Goal: Task Accomplishment & Management: Manage account settings

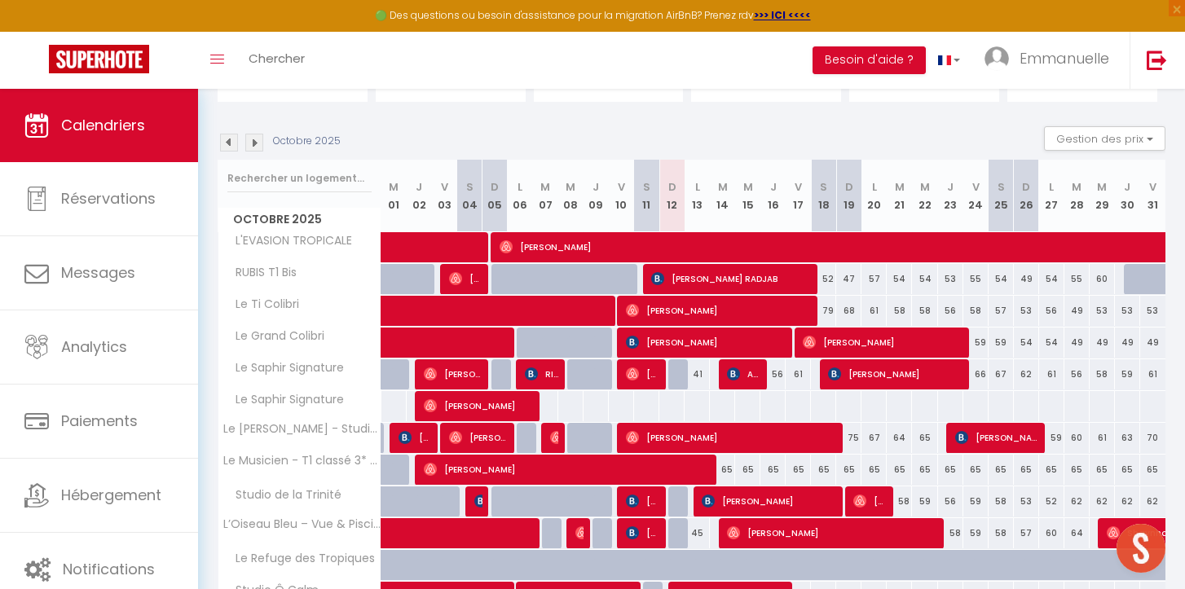
scroll to position [211, 0]
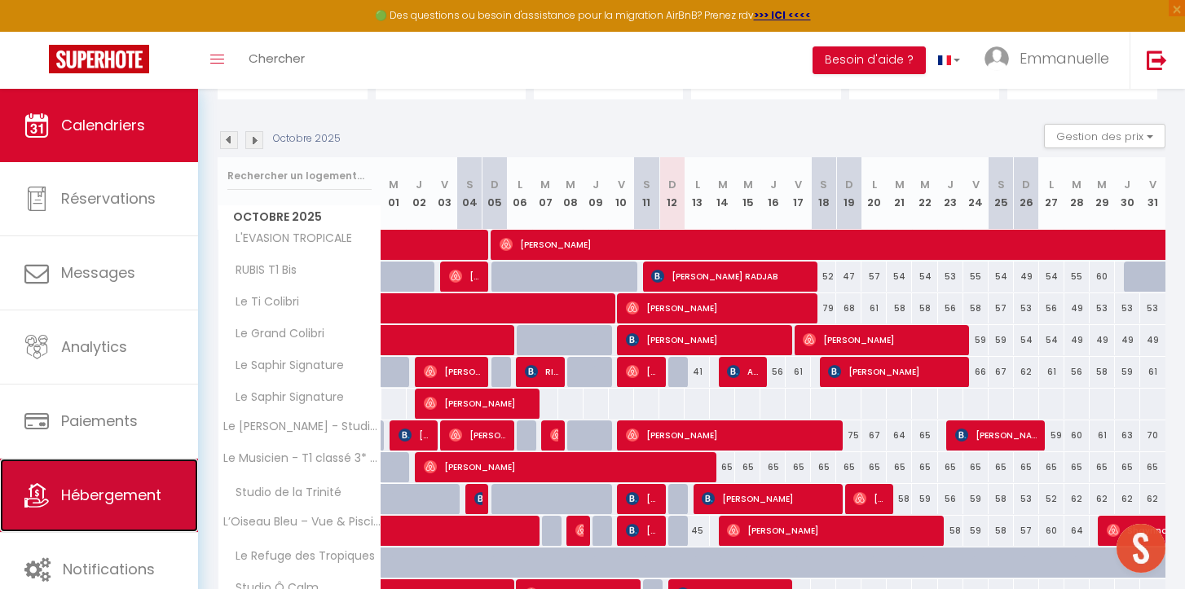
click at [86, 492] on span "Hébergement" at bounding box center [111, 495] width 100 height 20
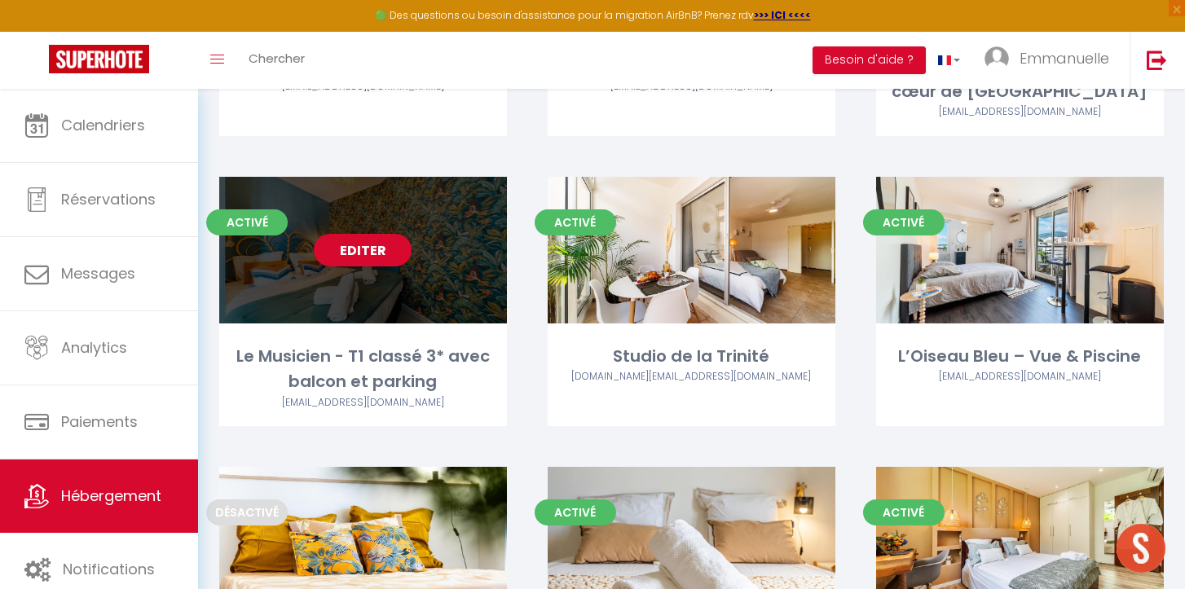
scroll to position [655, 0]
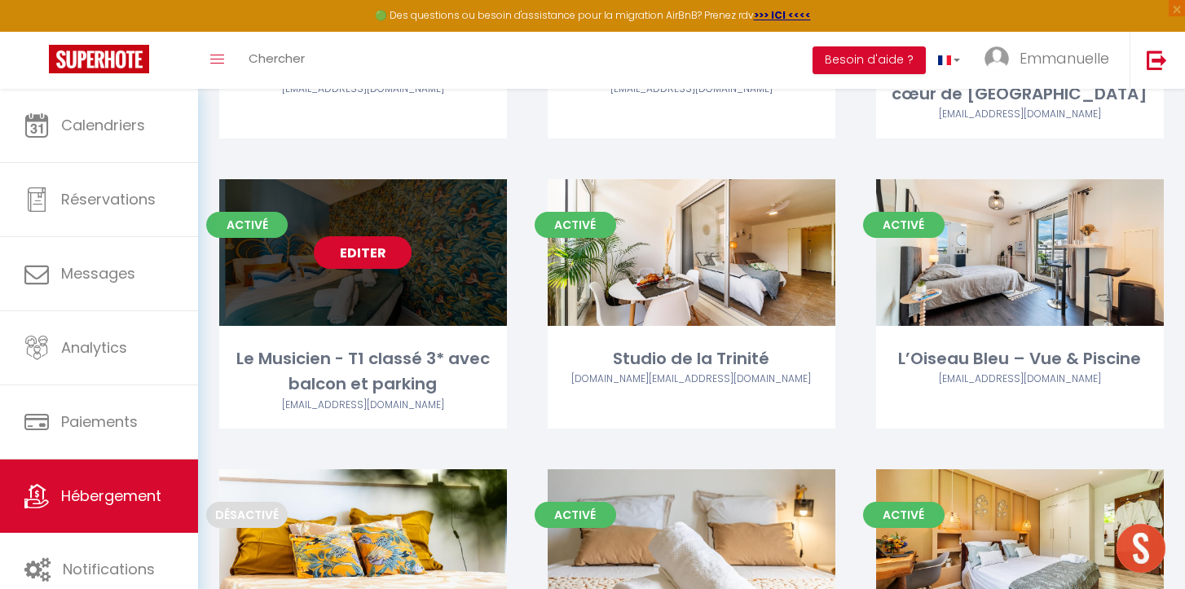
click at [367, 249] on link "Editer" at bounding box center [363, 252] width 98 height 33
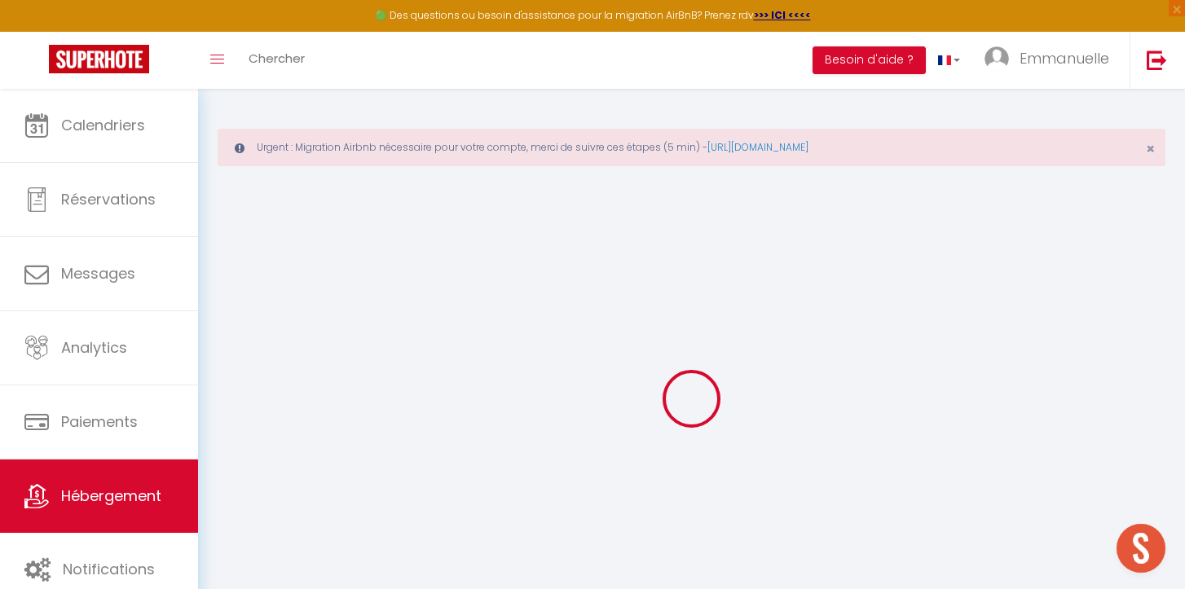
select select
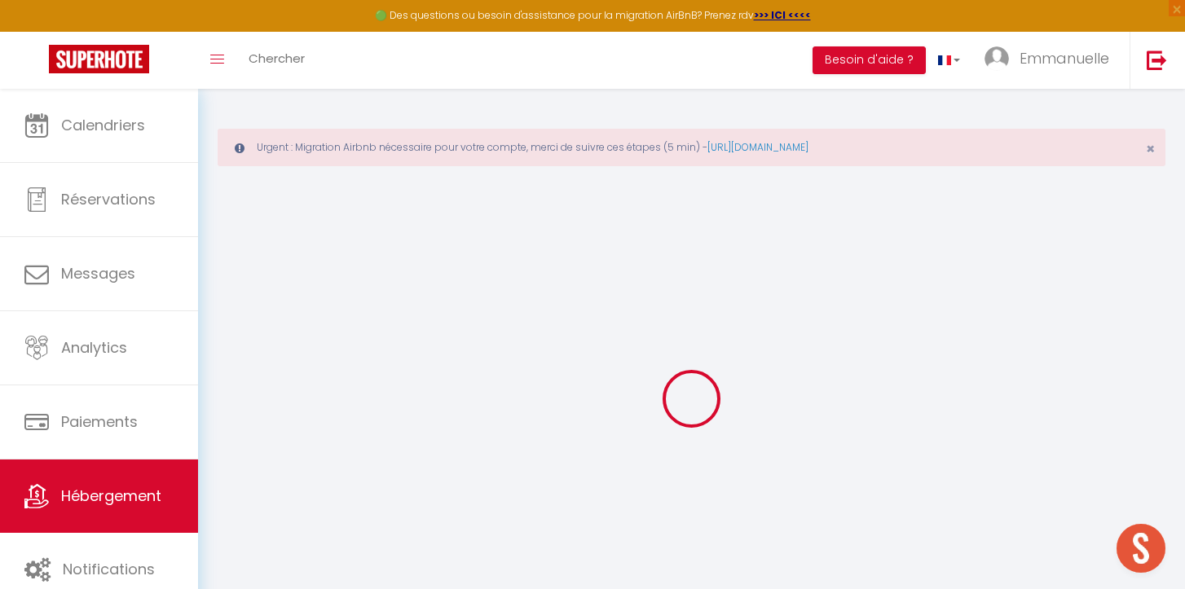
select select
checkbox input "false"
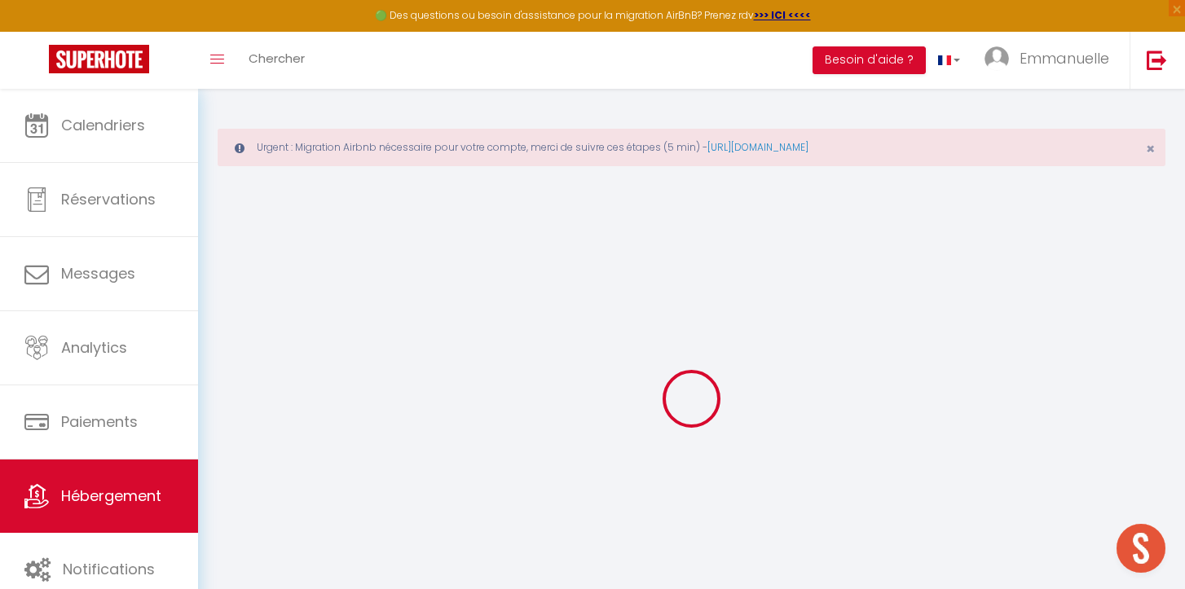
checkbox input "false"
select select
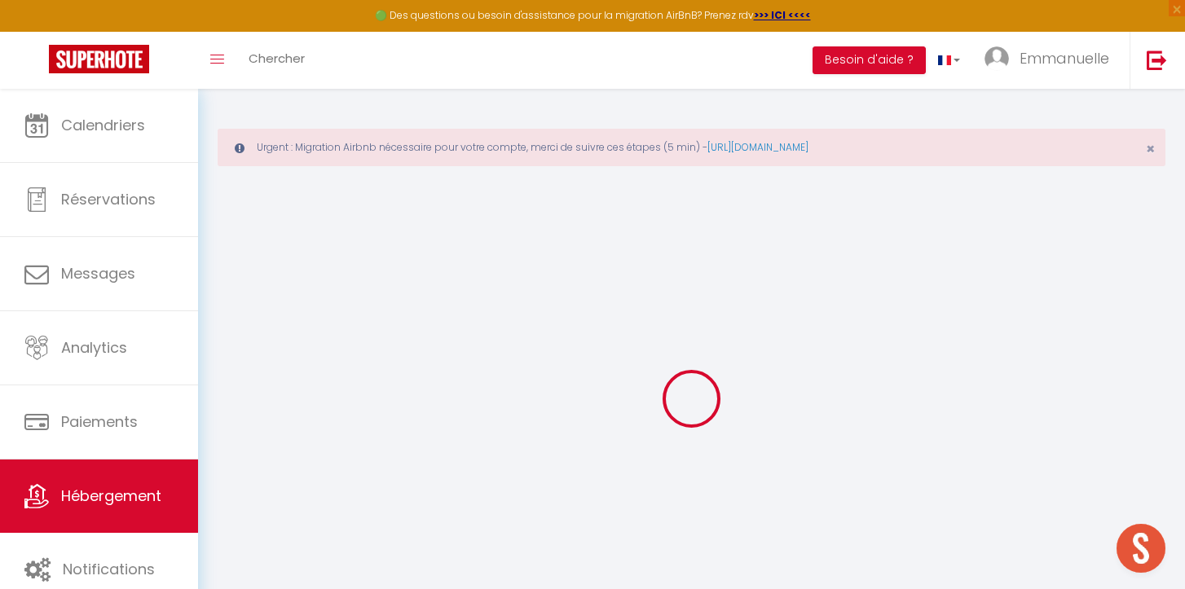
select select
checkbox input "false"
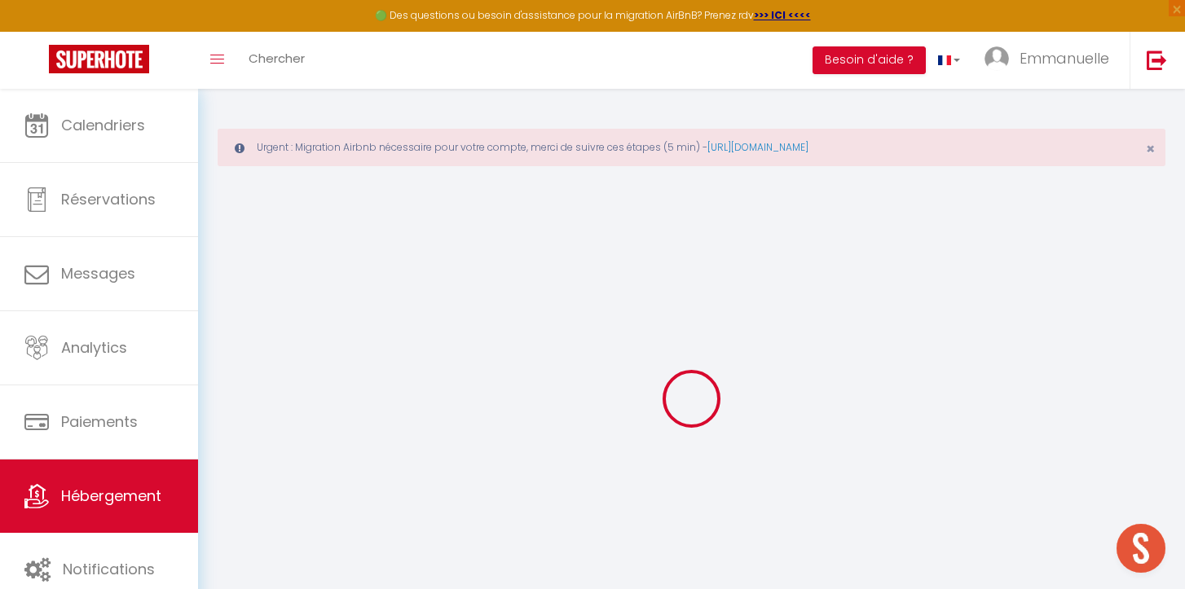
checkbox input "false"
select select
checkbox input "false"
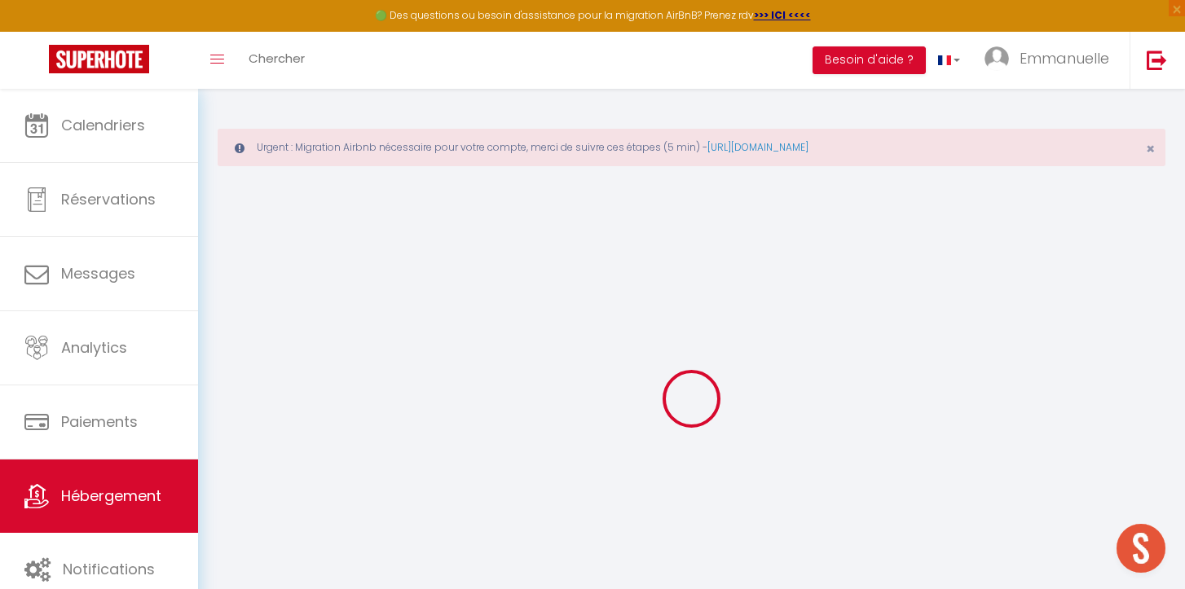
checkbox input "false"
select select "15:00"
select select "17:00"
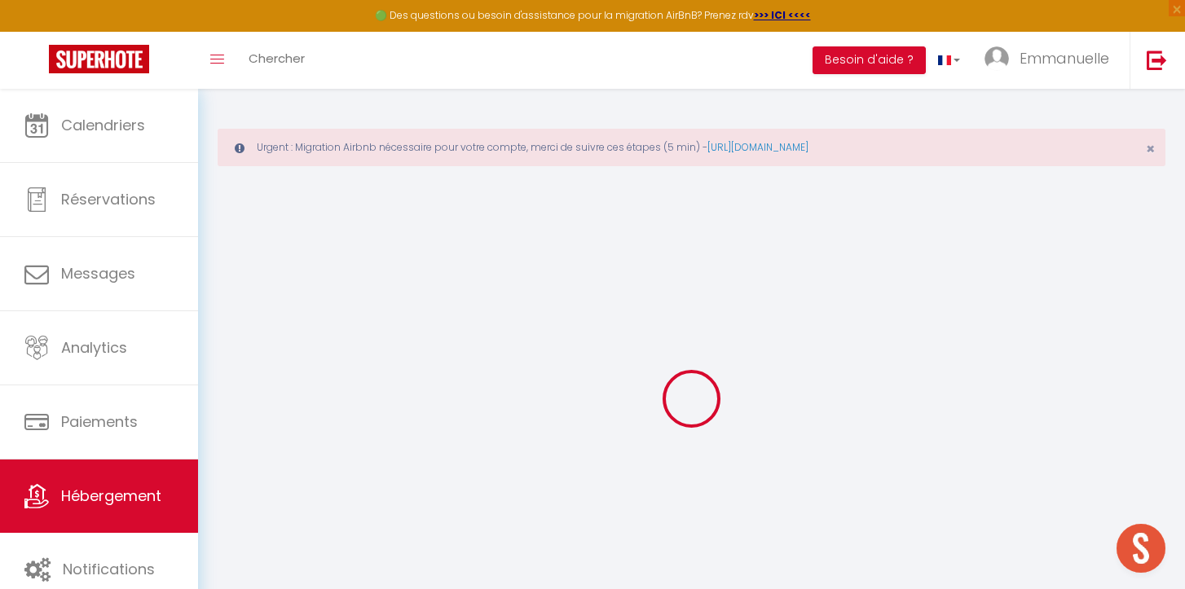
select select "10:00"
select select "30"
select select "120"
select select "09:00"
select select
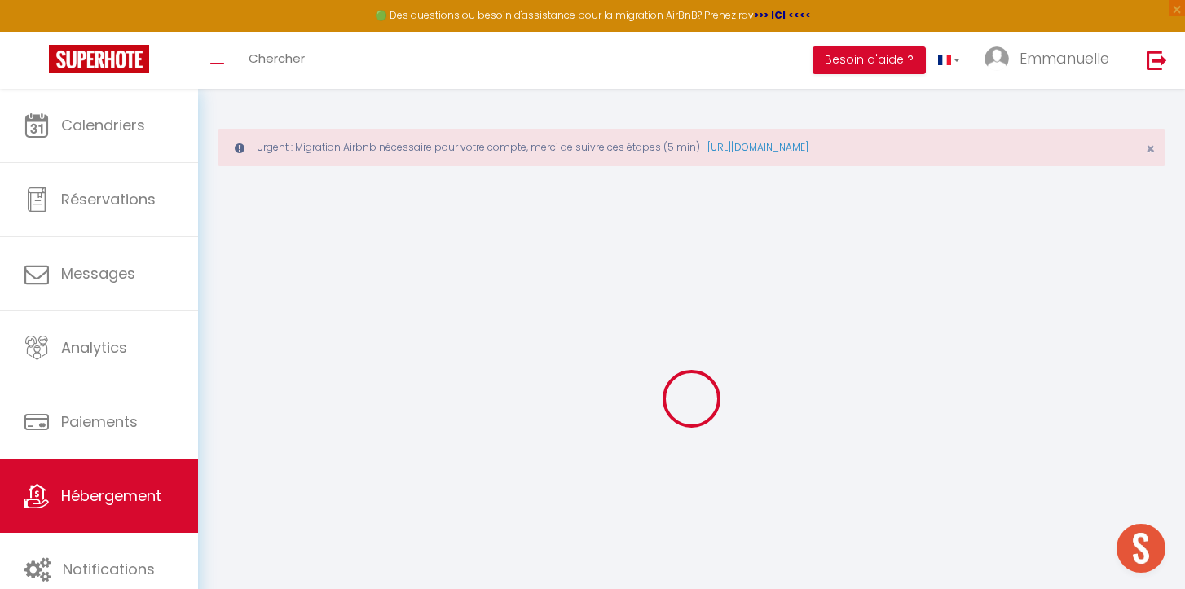
checkbox input "false"
select select
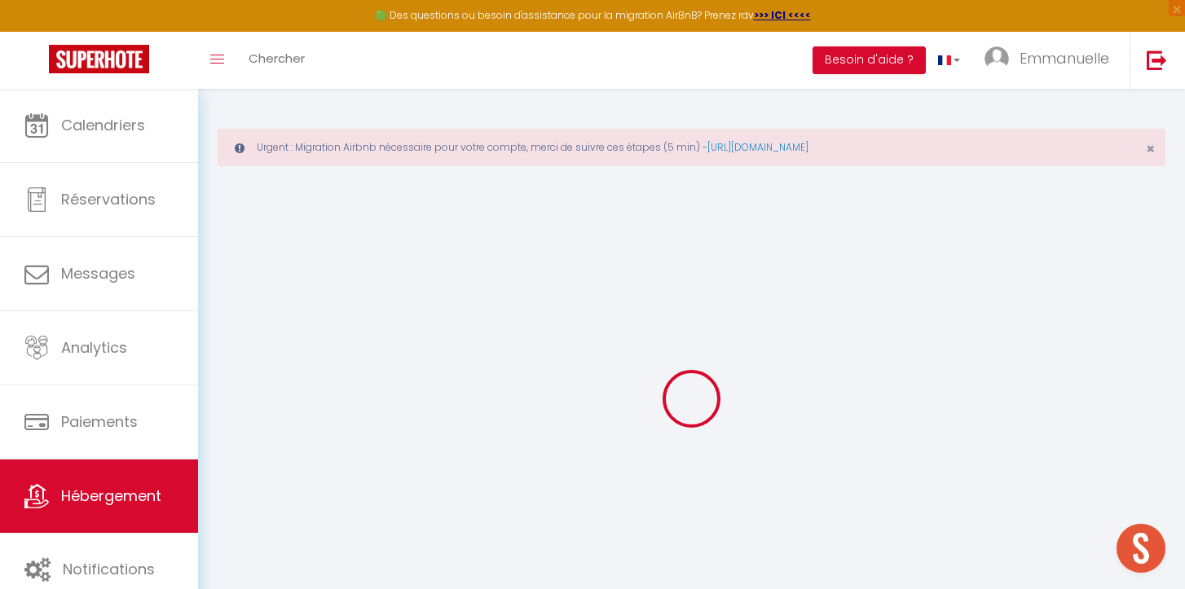
checkbox input "false"
select select
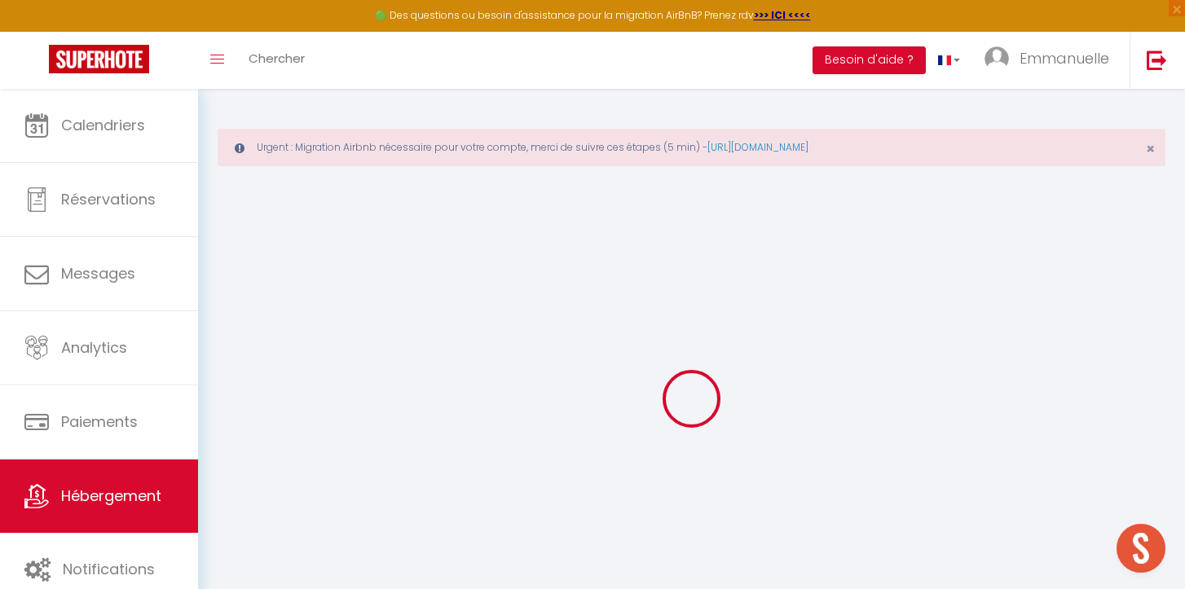
checkbox input "false"
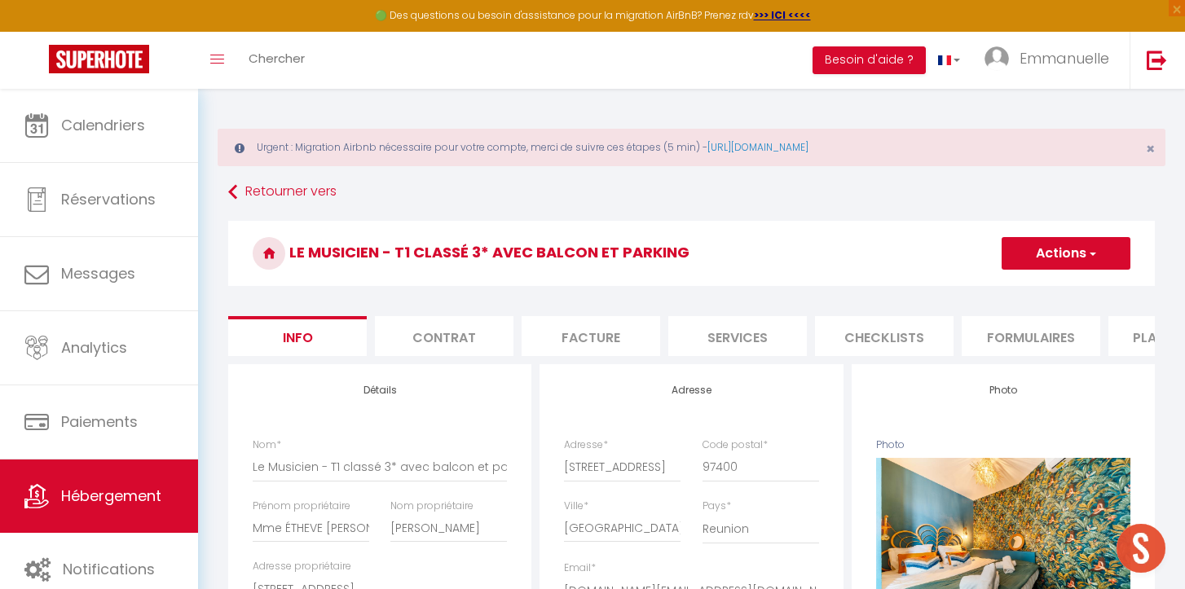
click at [1130, 336] on li "Plateformes" at bounding box center [1178, 336] width 139 height 40
select select
checkbox input "false"
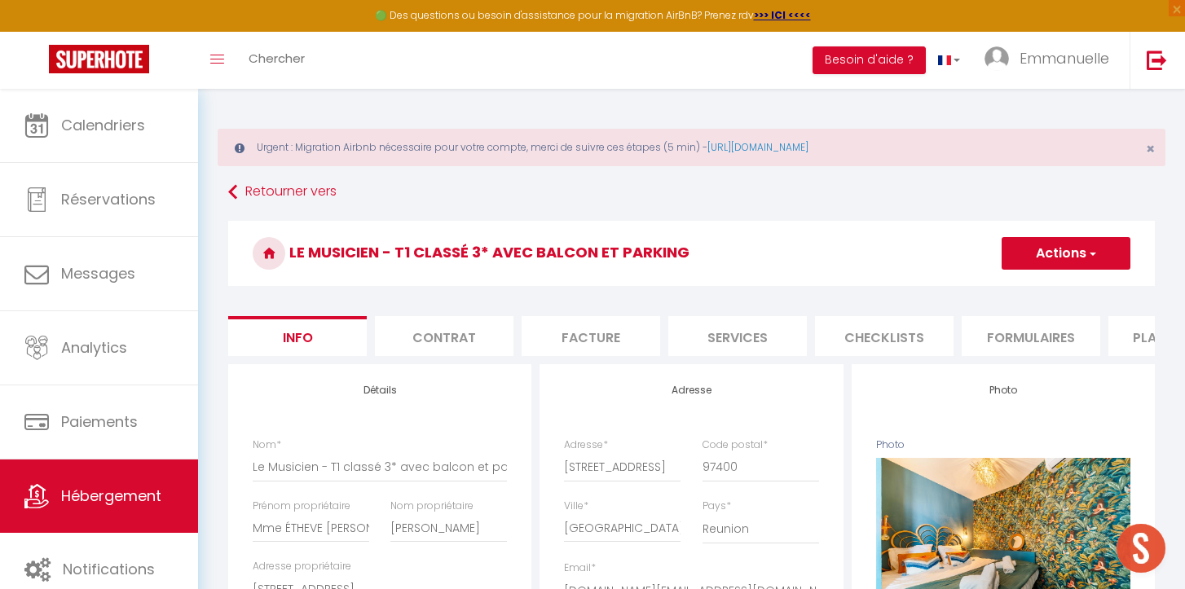
checkbox input "false"
select select
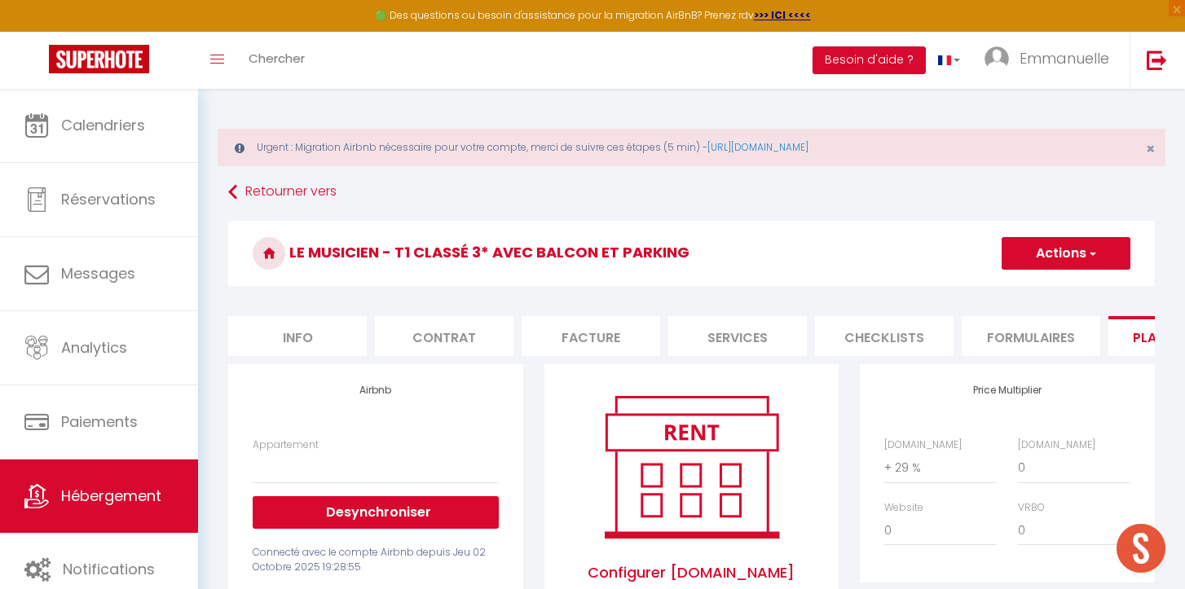
click at [714, 347] on li "Services" at bounding box center [737, 336] width 139 height 40
select select
checkbox input "false"
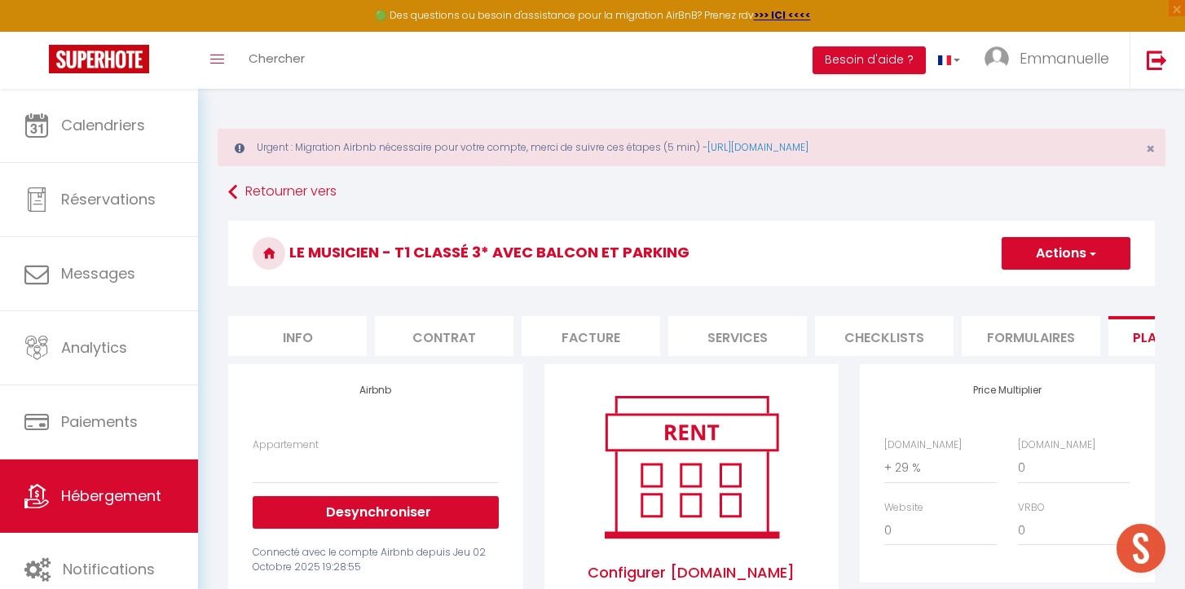
checkbox input "false"
select select
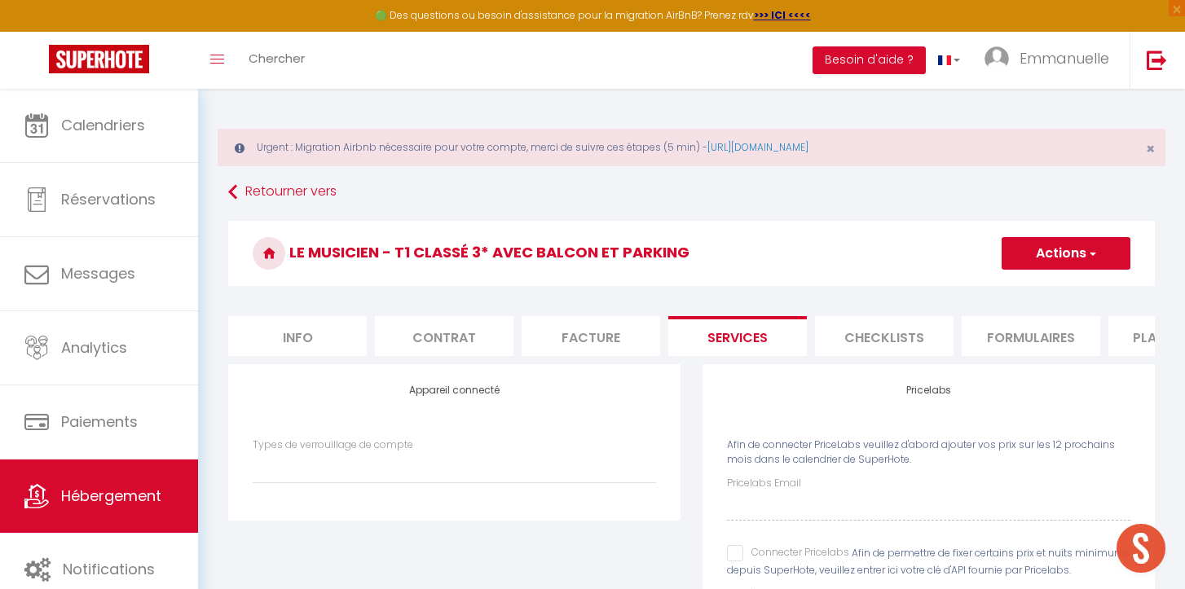
scroll to position [0, 23]
click at [290, 335] on li "Info" at bounding box center [274, 336] width 139 height 40
select select
checkbox input "false"
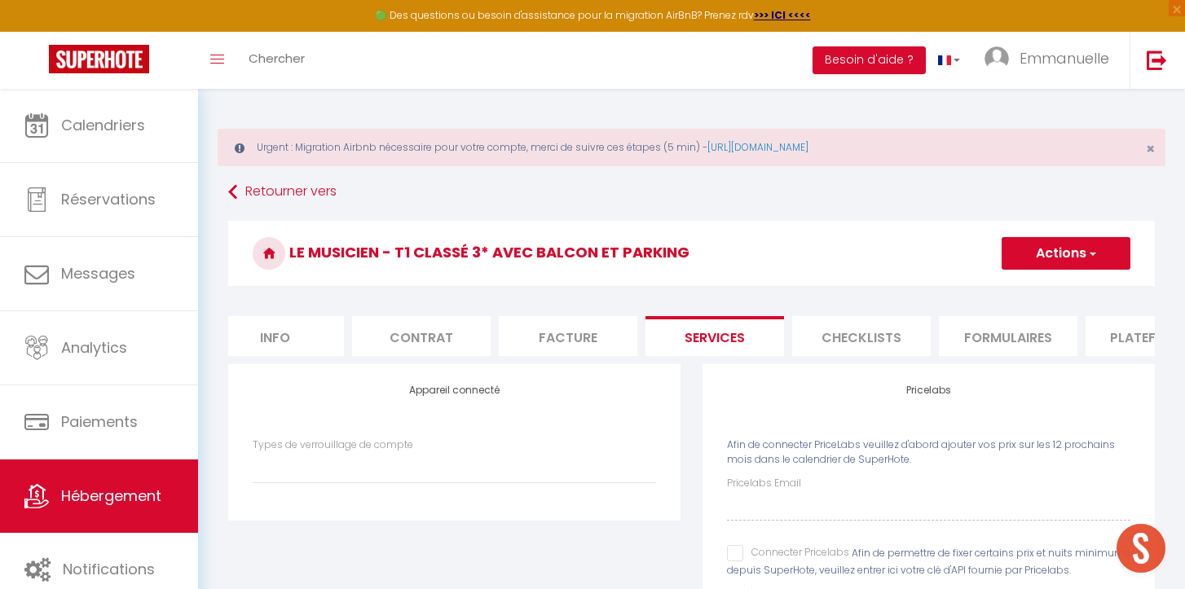
checkbox input "false"
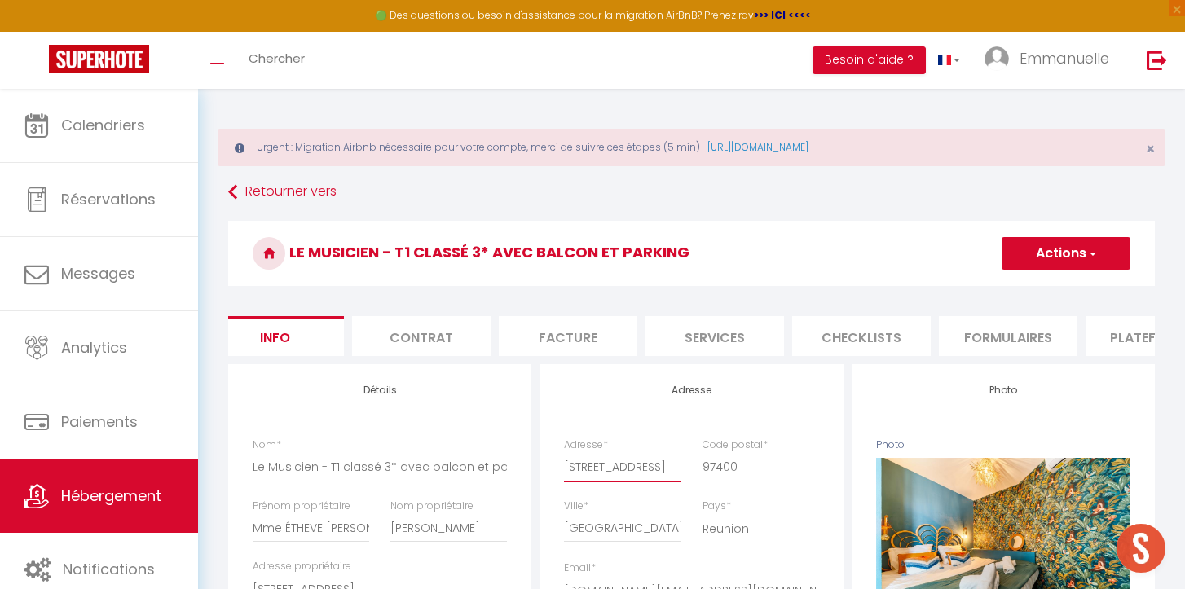
scroll to position [0, 20]
drag, startPoint x: 566, startPoint y: 468, endPoint x: 712, endPoint y: 471, distance: 145.1
click at [712, 471] on div "Adresse * [STREET_ADDRESS] * 97400" at bounding box center [691, 468] width 276 height 61
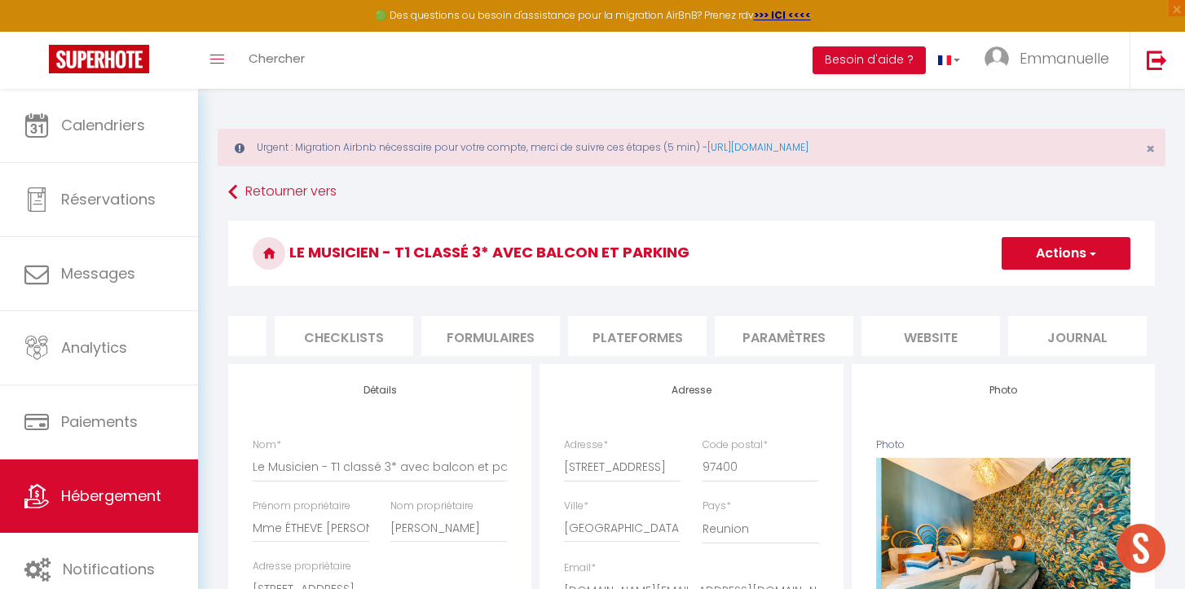
click at [905, 333] on li "website" at bounding box center [931, 336] width 139 height 40
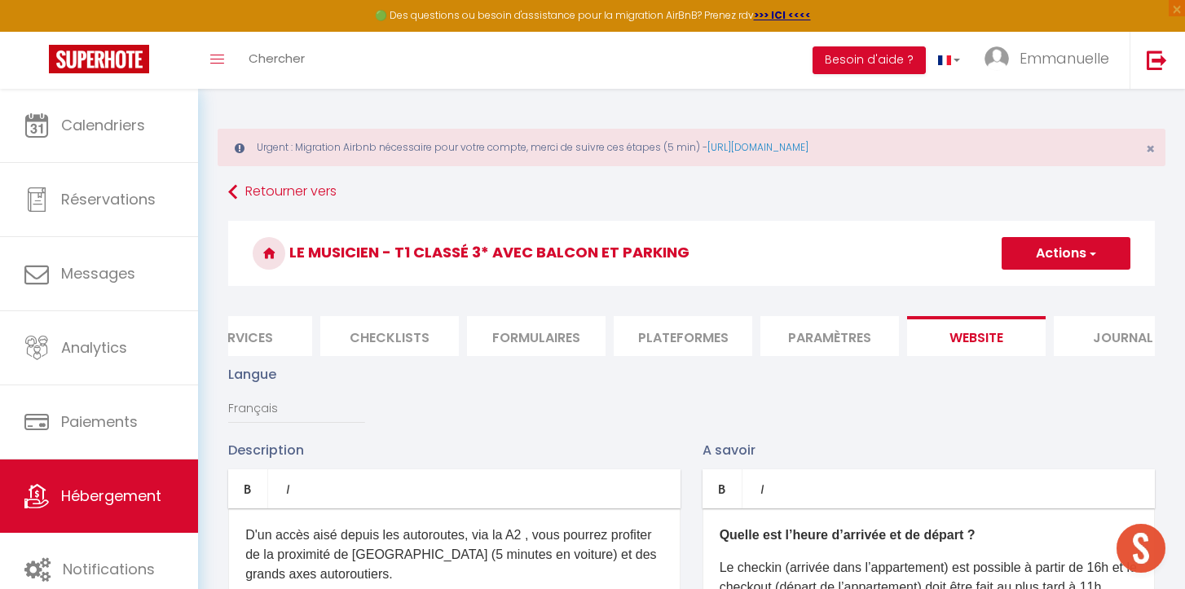
click at [1102, 260] on button "Actions" at bounding box center [1066, 253] width 129 height 33
click at [1023, 290] on input "Enregistrer" at bounding box center [1047, 289] width 60 height 16
checkbox input "false"
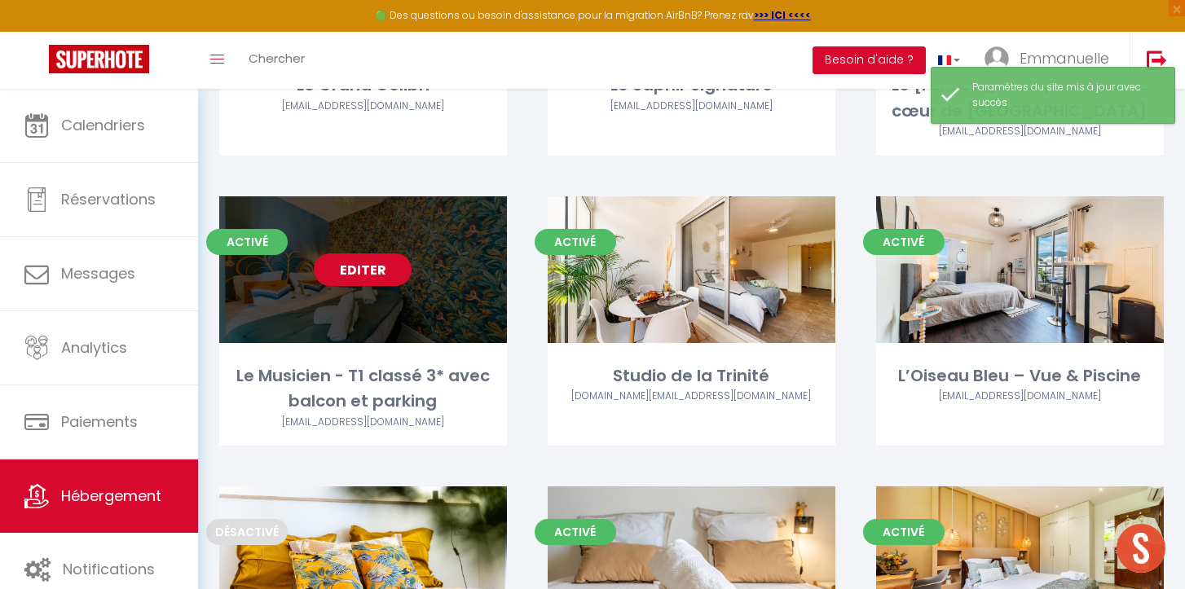
scroll to position [637, 0]
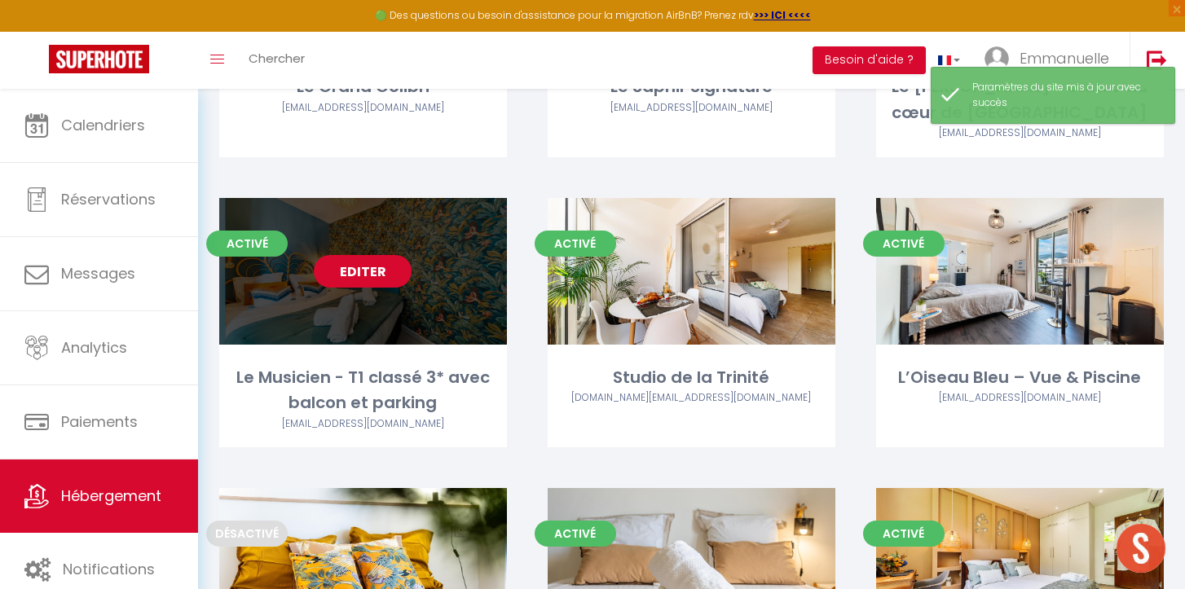
click at [366, 270] on link "Editer" at bounding box center [363, 271] width 98 height 33
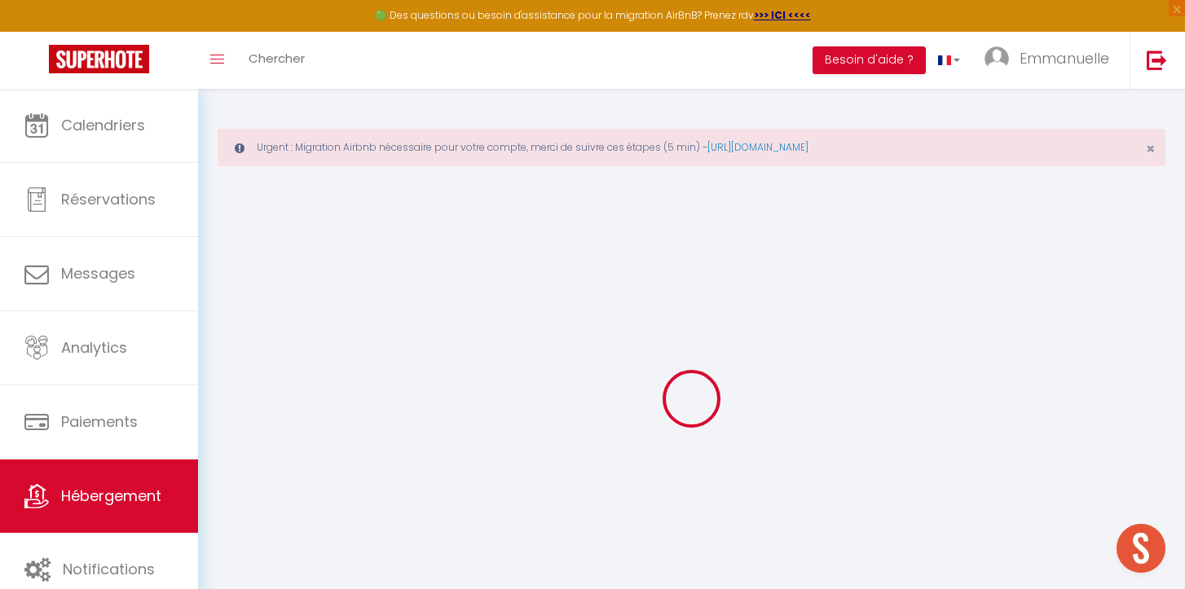
select select
checkbox input "false"
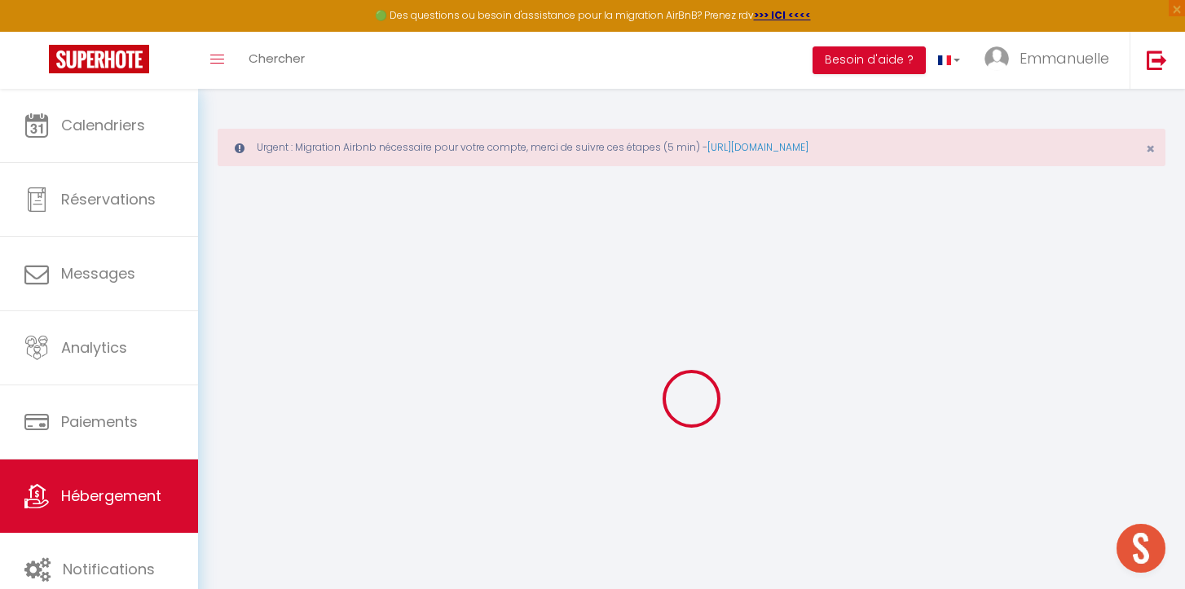
checkbox input "false"
select select
checkbox input "false"
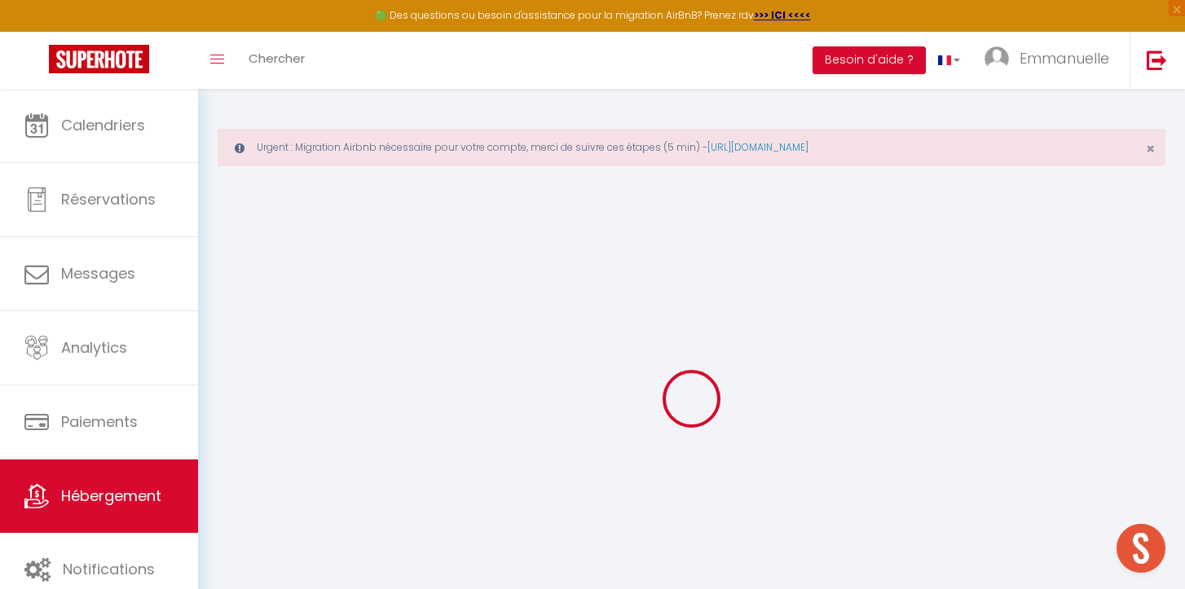
checkbox input "false"
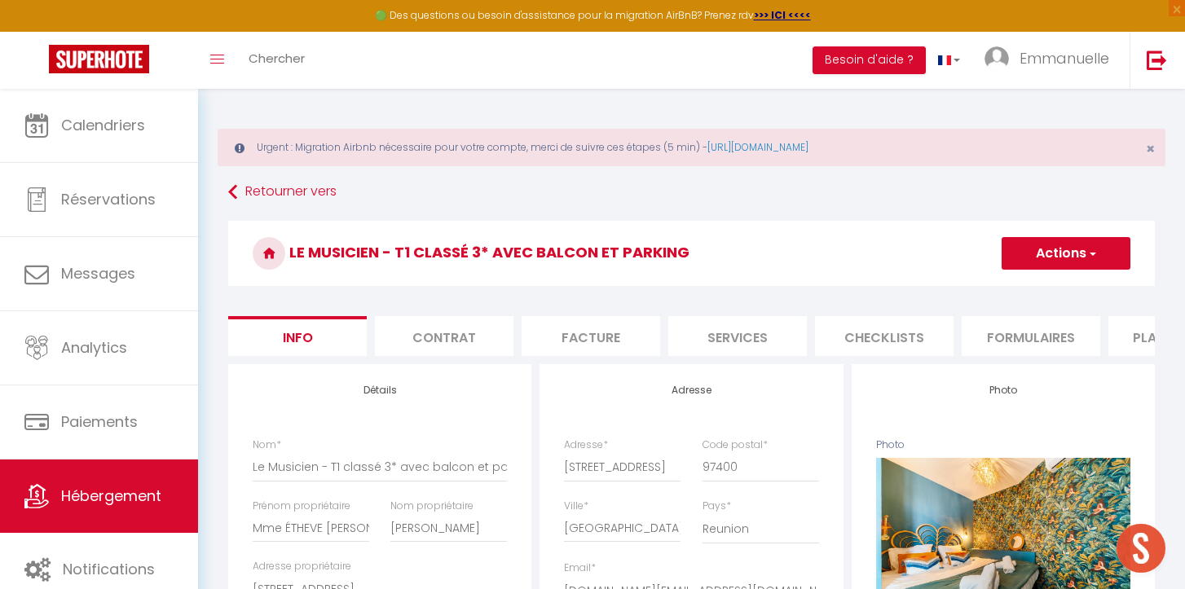
click at [723, 334] on li "Services" at bounding box center [737, 336] width 139 height 40
select select
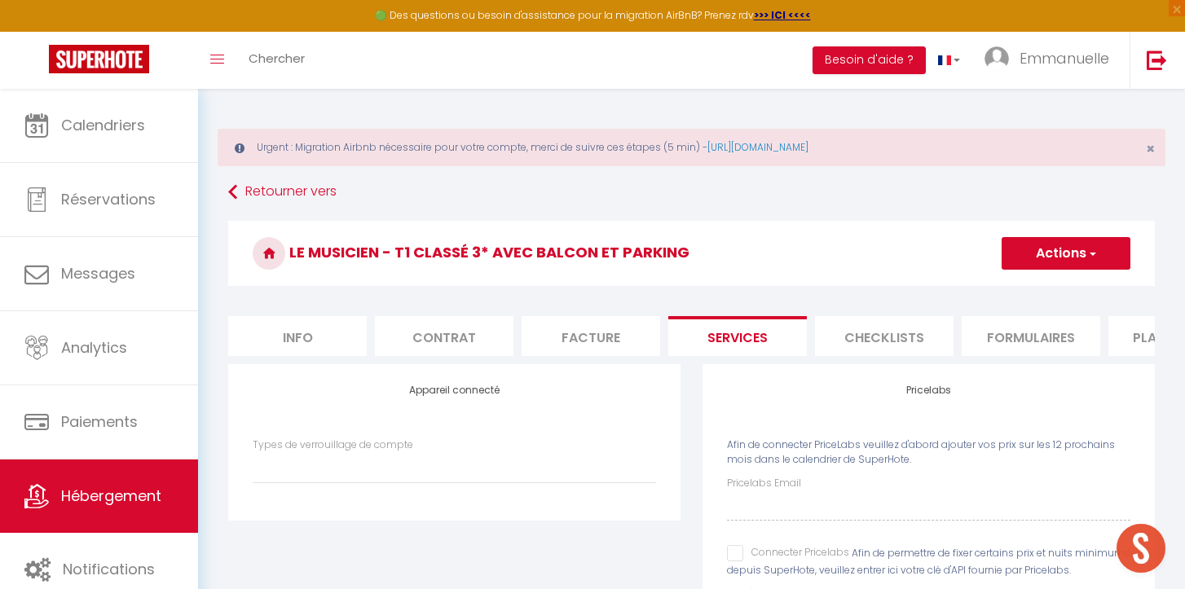
click at [733, 547] on input "Connecter Pricelabs" at bounding box center [788, 553] width 122 height 16
checkbox input "true"
select select
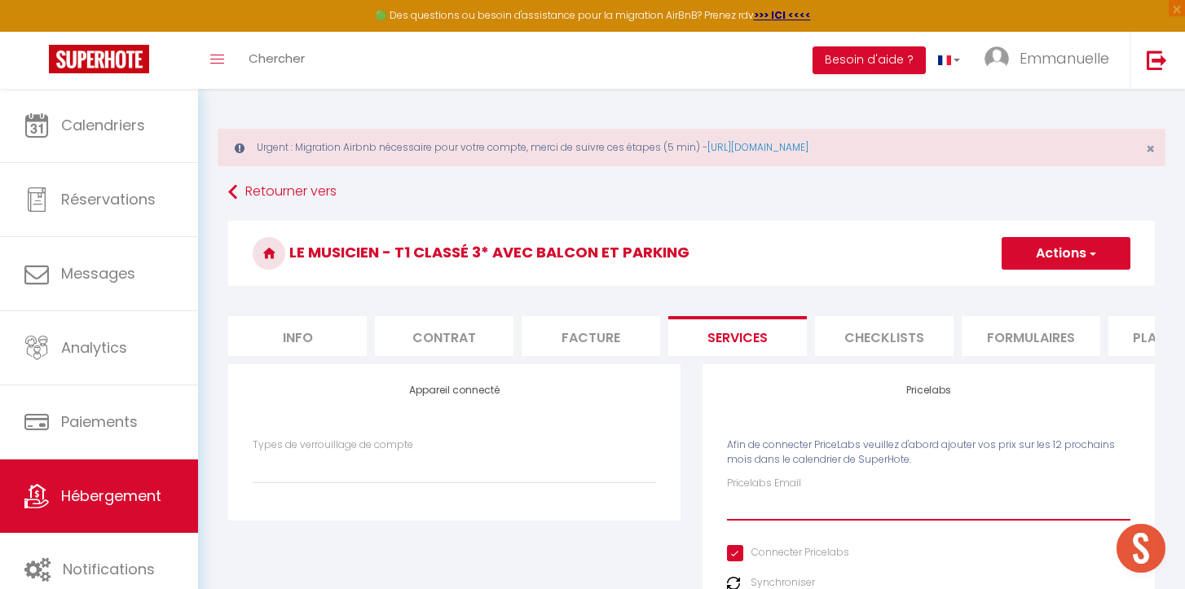
click at [774, 510] on input "Pricelabs Email" at bounding box center [928, 505] width 403 height 29
type input "e"
select select
type input "em"
select select
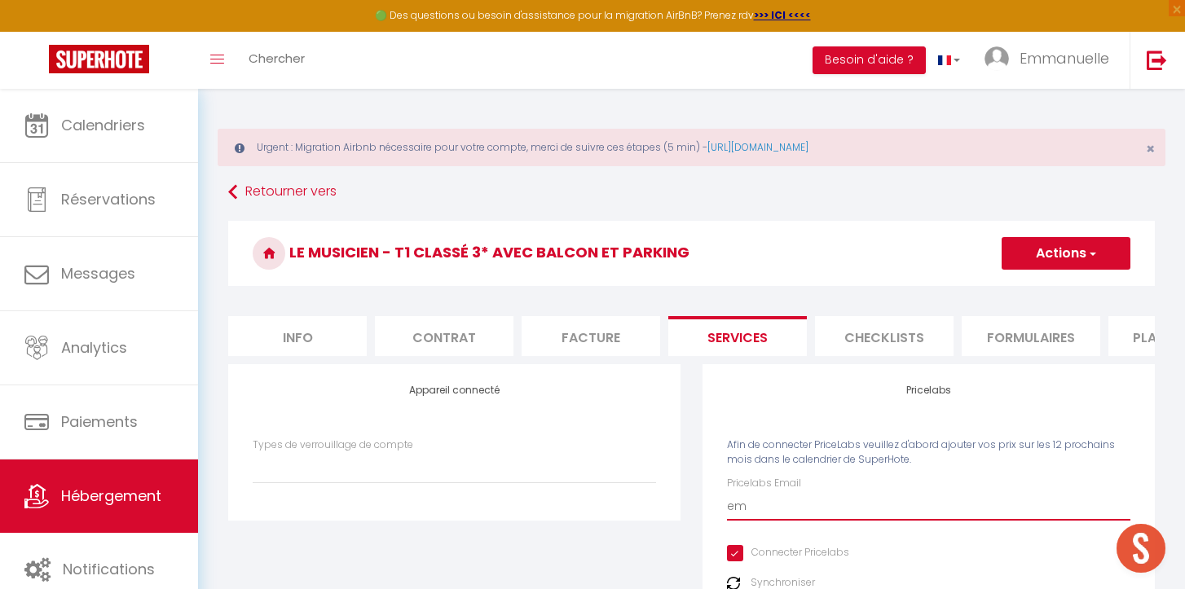
type input "emm"
select select
type input "[PERSON_NAME]"
select select
type input "emman"
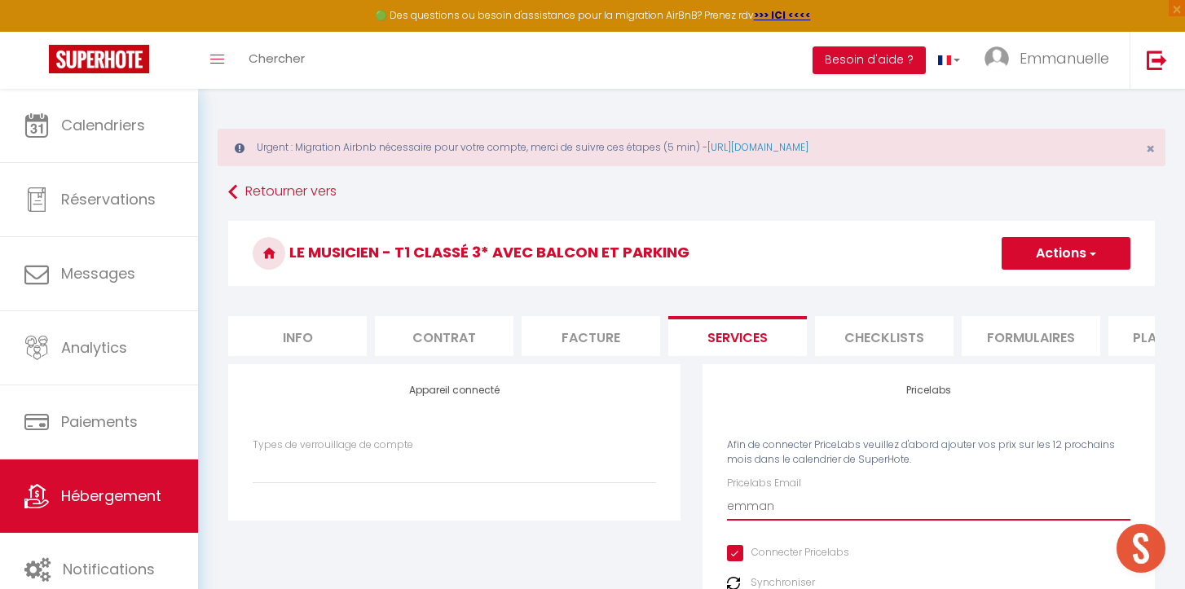
select select
type input "emmanu"
select select
type input "emmanue"
select select
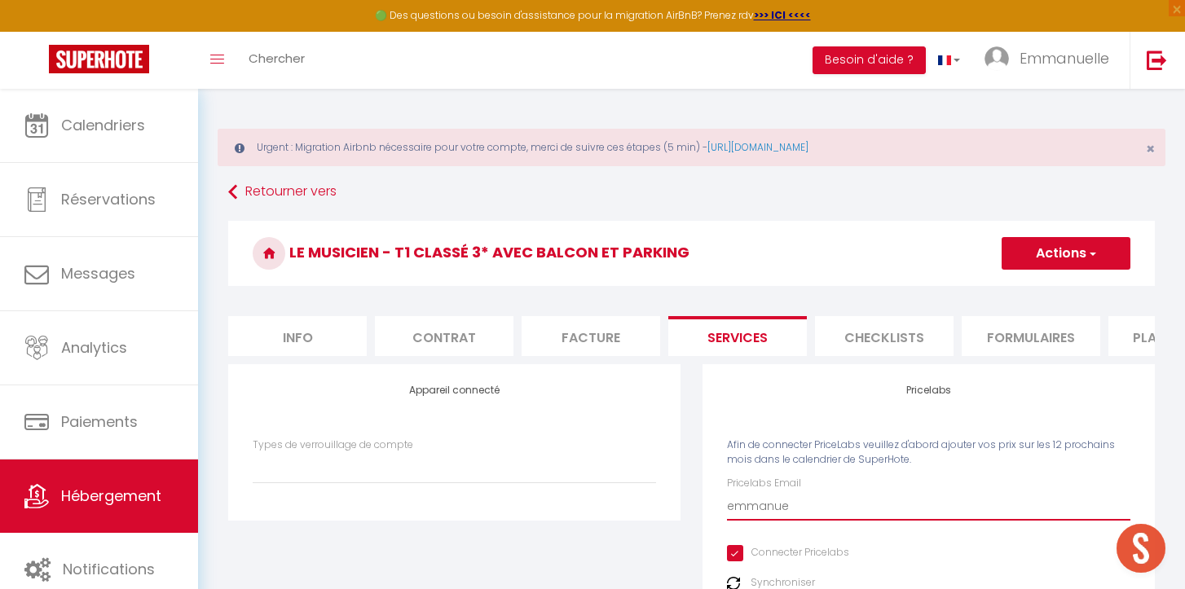
type input "[PERSON_NAME]"
select select
type input "emmanuell"
select select
type input "emmanuelle"
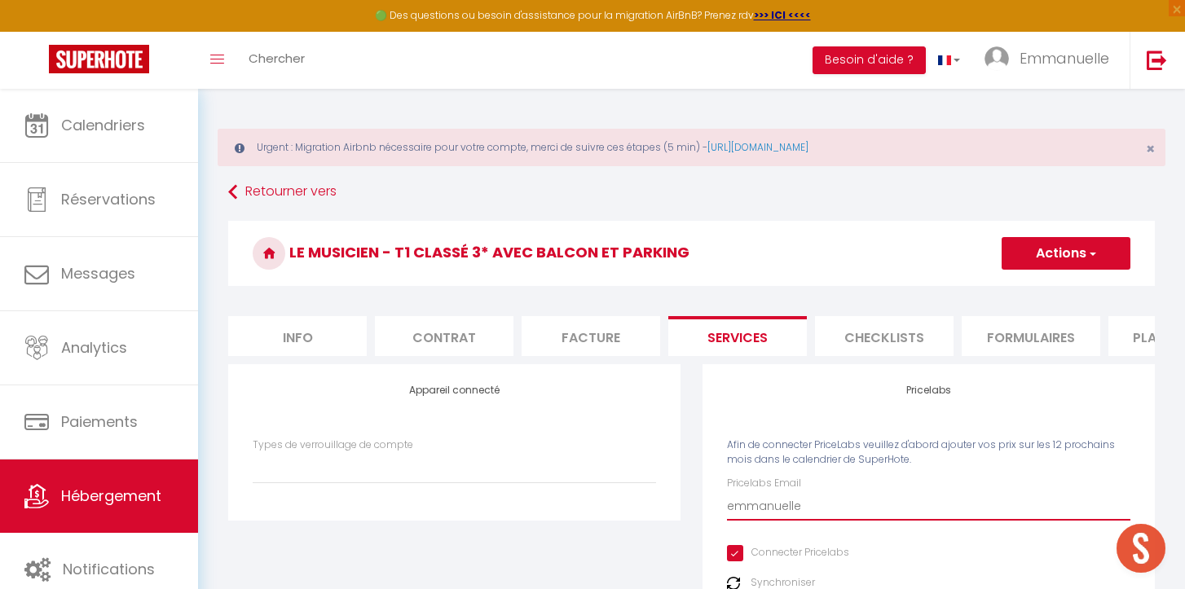
select select
type input "emmanuelle."
select select
type input "emmanuelle.s"
select select
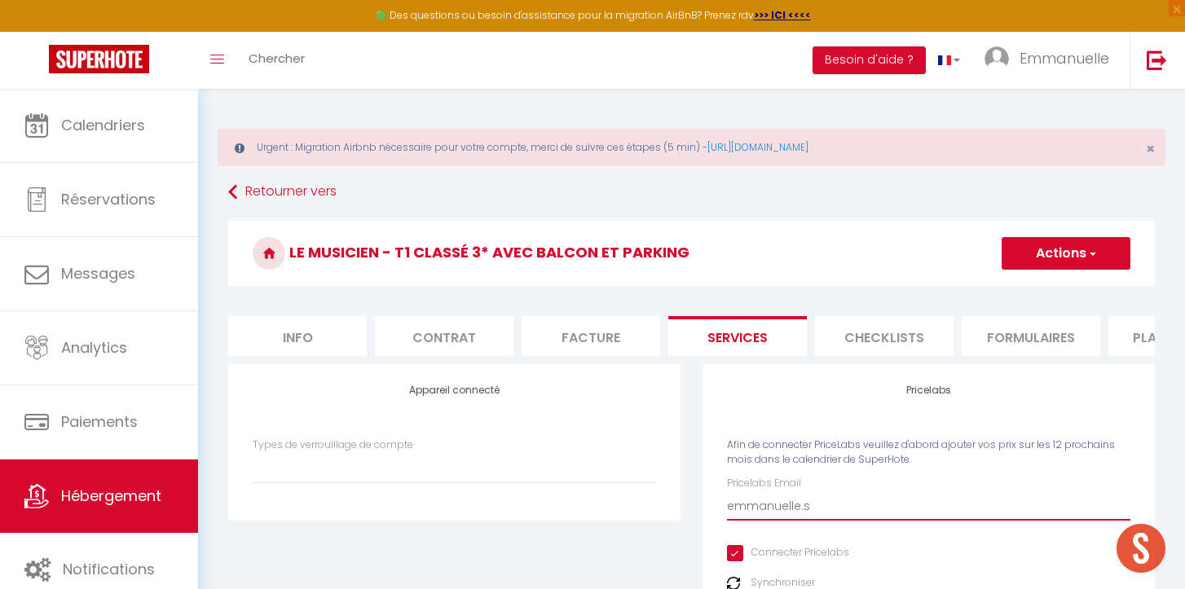
type input "[DOMAIN_NAME]"
select select
type input "emmanuelle.ser"
select select
type input "emmanuelle.sera"
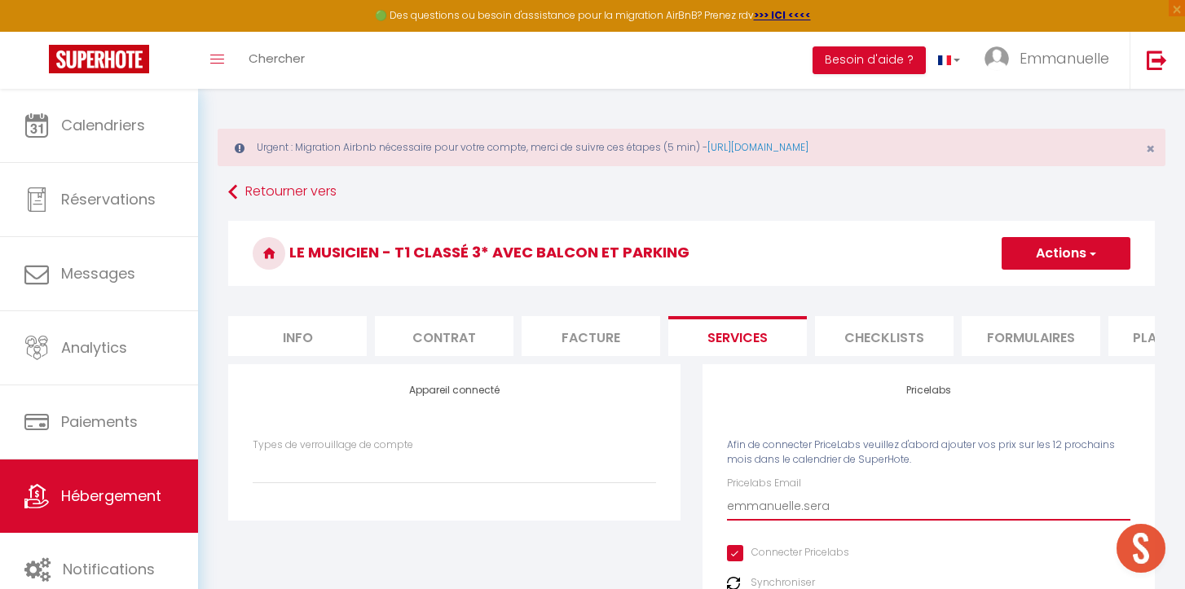
select select
type input "emmanuelle.serap"
select select
type input "emmanuelle.seraph"
select select
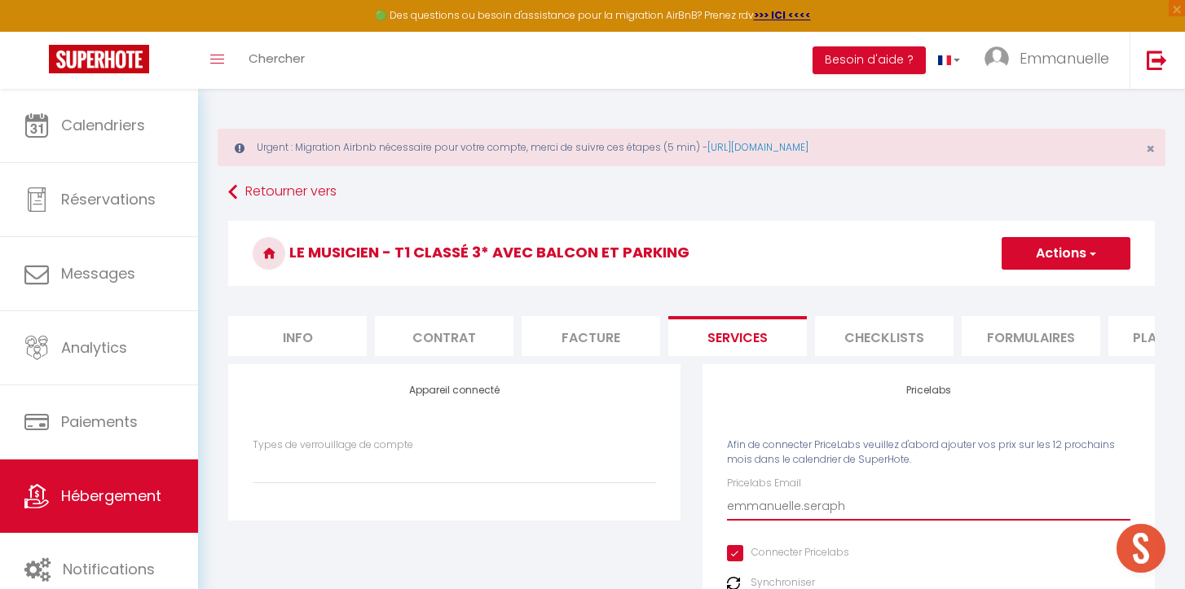
type input "emmanuelle.seraphi"
select select
type input "emmanuelle.seraphin"
select select
type input "emmanuelle.seraphine"
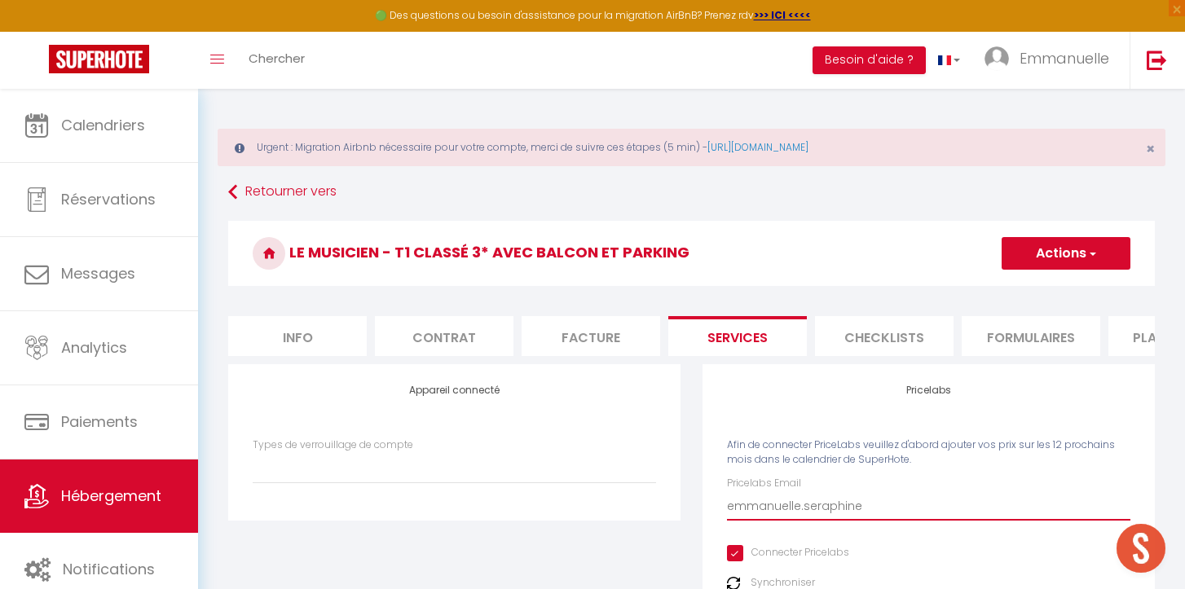
select select
type input "emmanuelle.seraphine@"
select select
type input "emmanuelle.seraphine@g"
select select
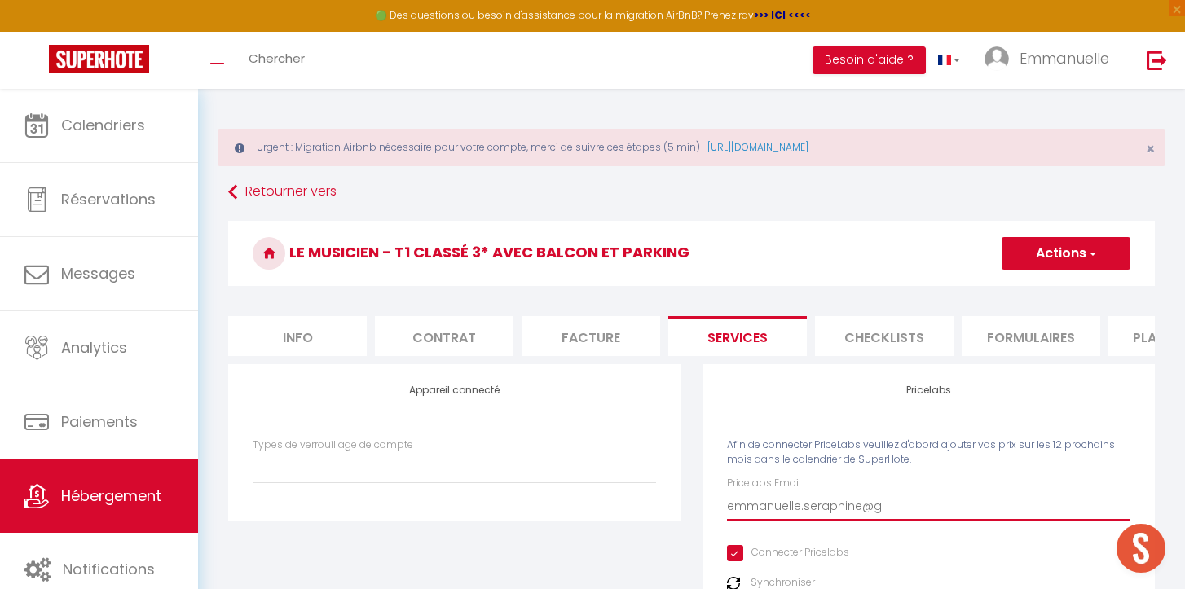
type input "emmanuelle.seraphine@gm"
select select
type input "emmanuelle.seraphine@gma"
select select
type input "emmanuelle.seraphine@gmai"
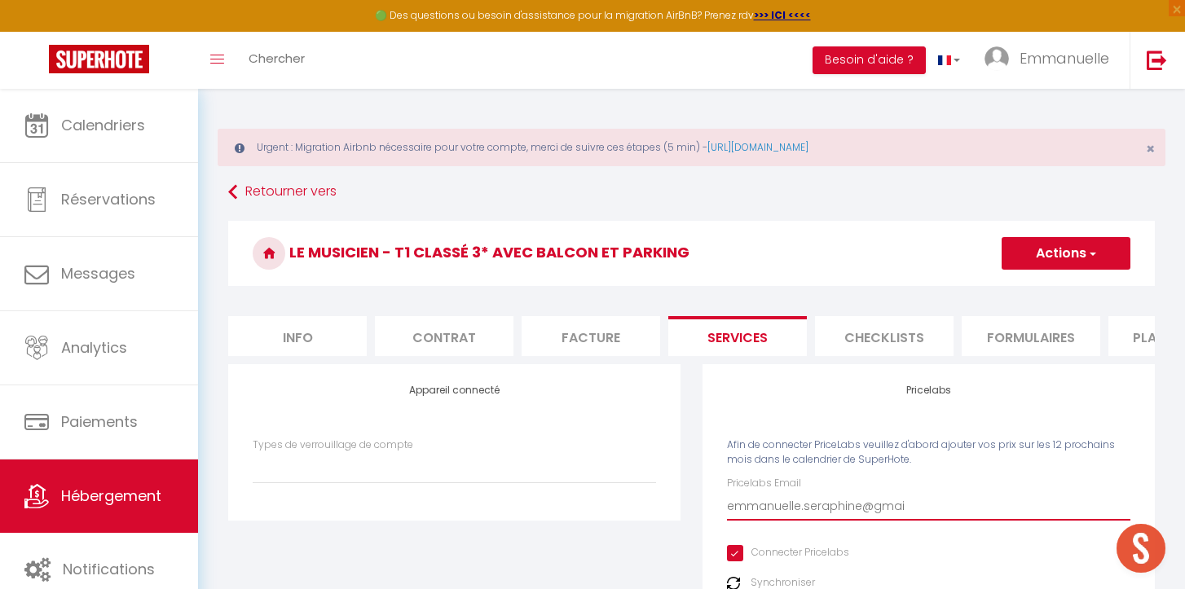
select select
type input "[EMAIL_ADDRESS]"
select select
type input "[EMAIL_ADDRESS]."
select select
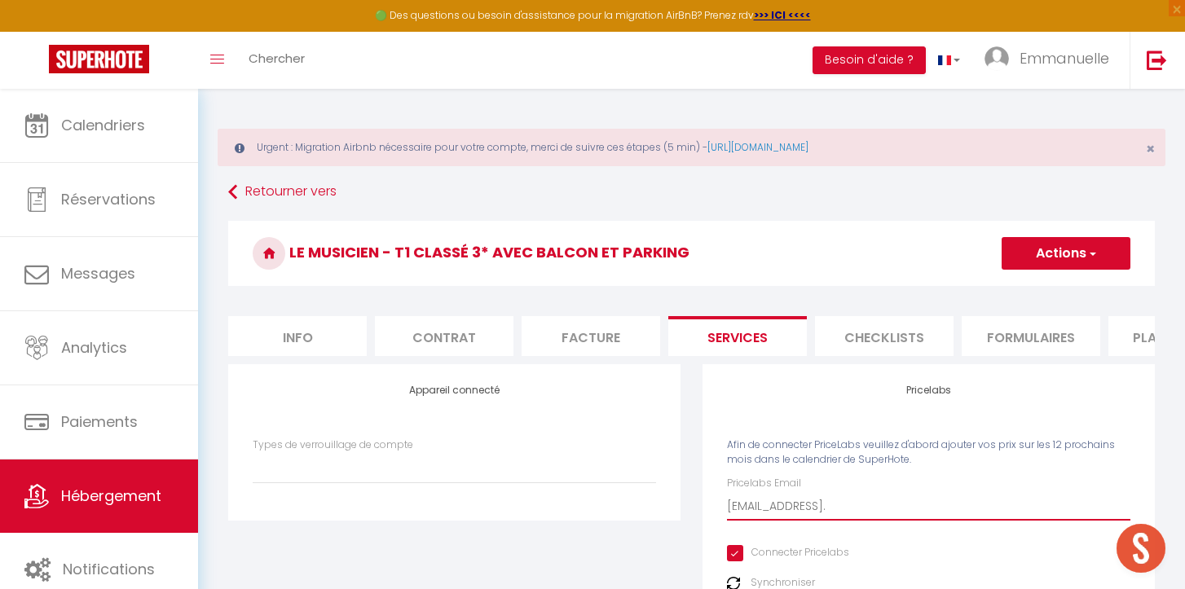
type input "emmanuelle.seraphine@gmail.c"
select select
type input "[EMAIL_ADDRESS][DOMAIN_NAME]"
select select
type input "[EMAIL_ADDRESS][DOMAIN_NAME]"
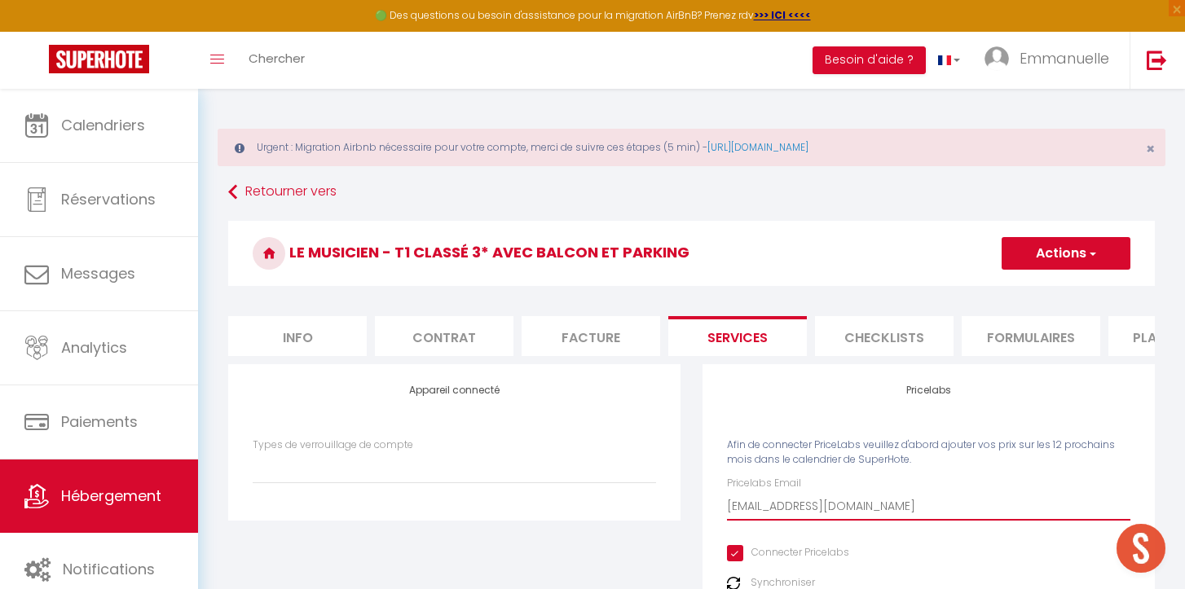
select select
type input "[EMAIL_ADDRESS][DOMAIN_NAME]"
click at [1064, 253] on button "Actions" at bounding box center [1066, 253] width 129 height 33
click at [1048, 290] on link "Enregistrer" at bounding box center [1065, 289] width 129 height 21
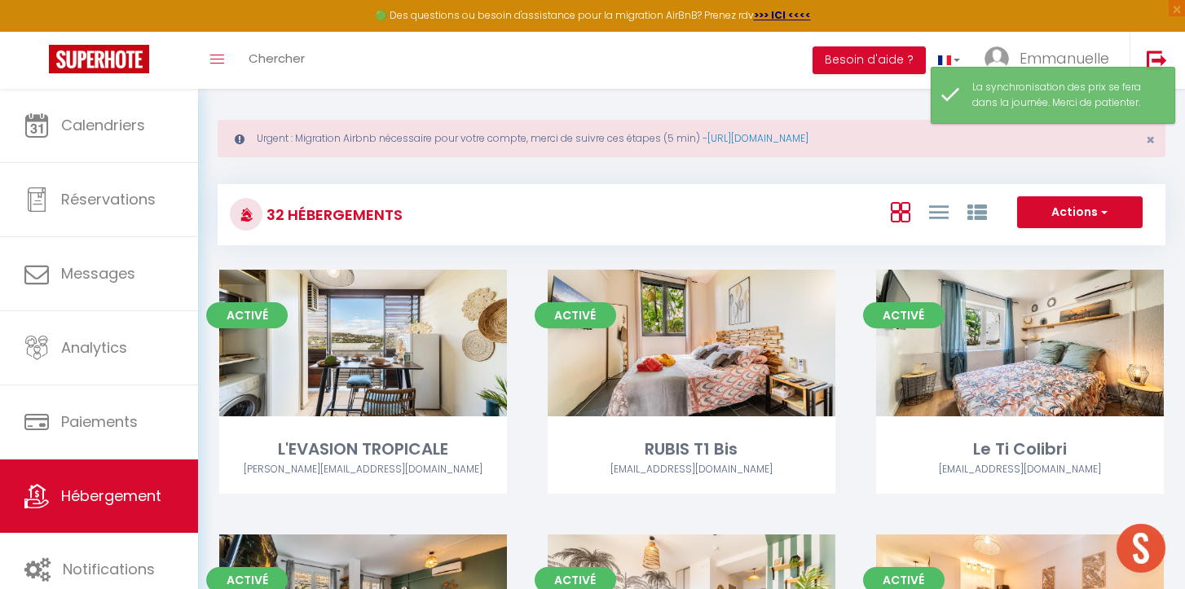
scroll to position [11, 0]
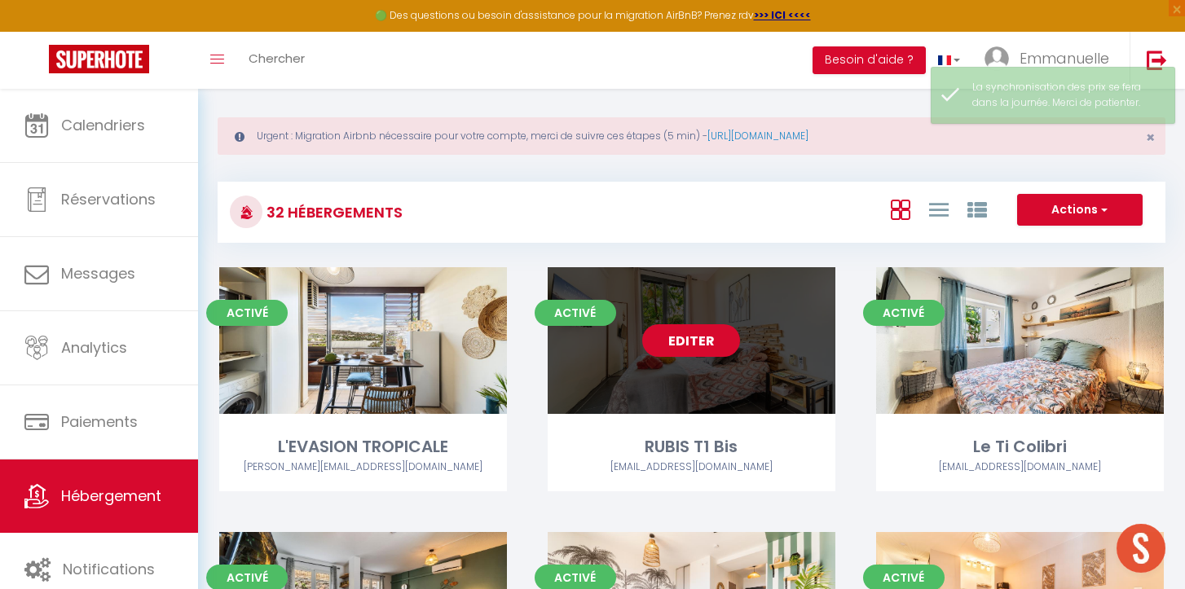
click at [709, 341] on link "Editer" at bounding box center [691, 340] width 98 height 33
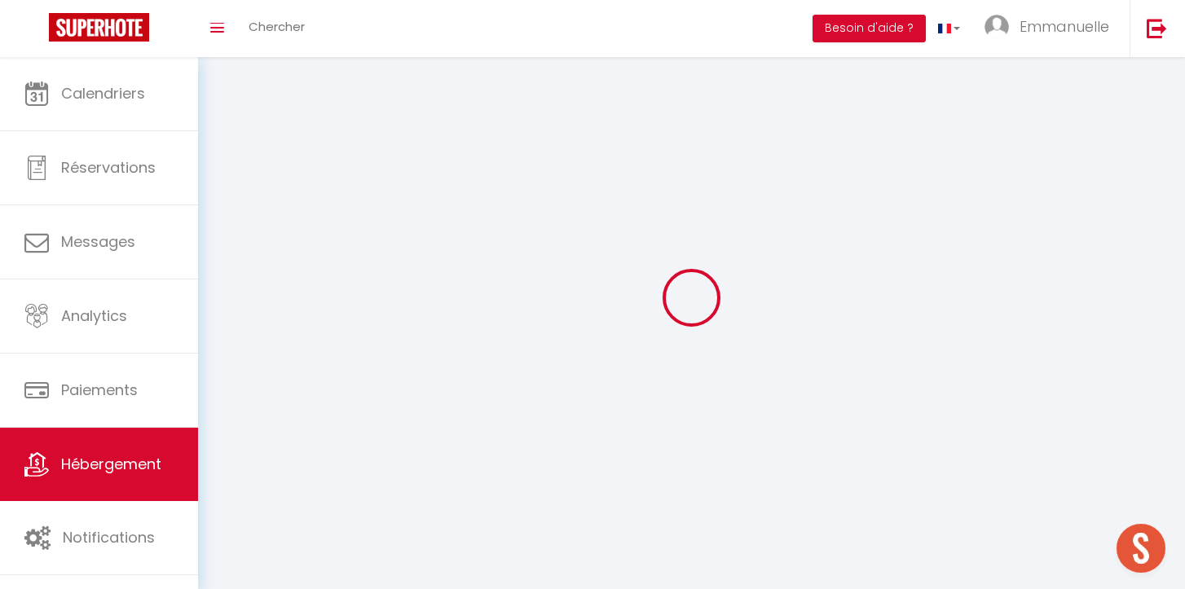
select select "1"
select select
select select "28"
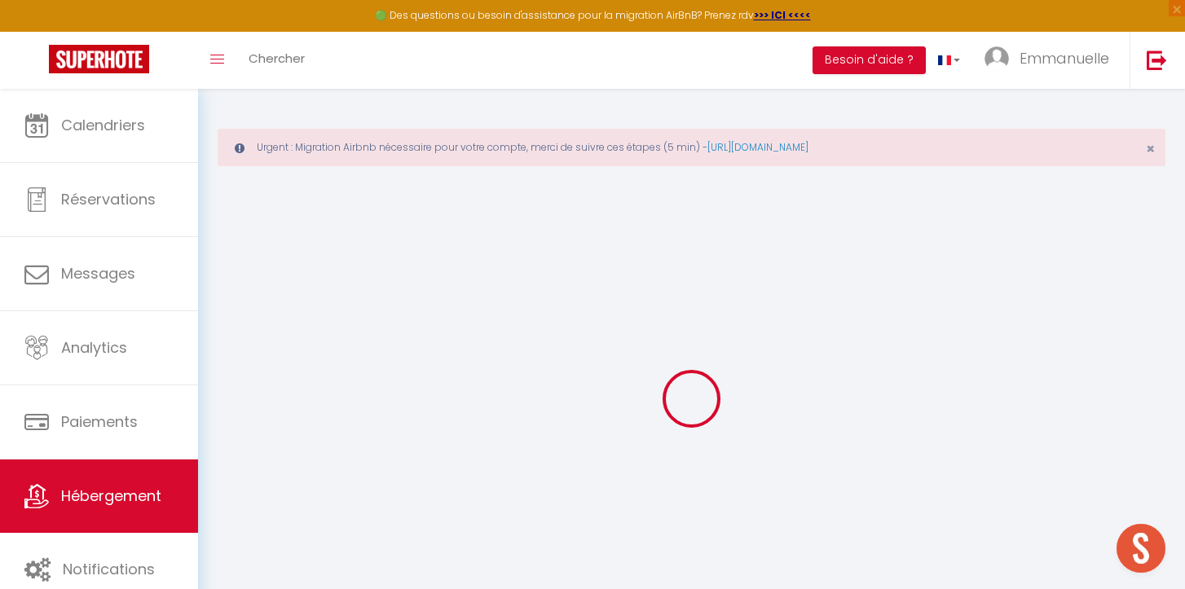
select select
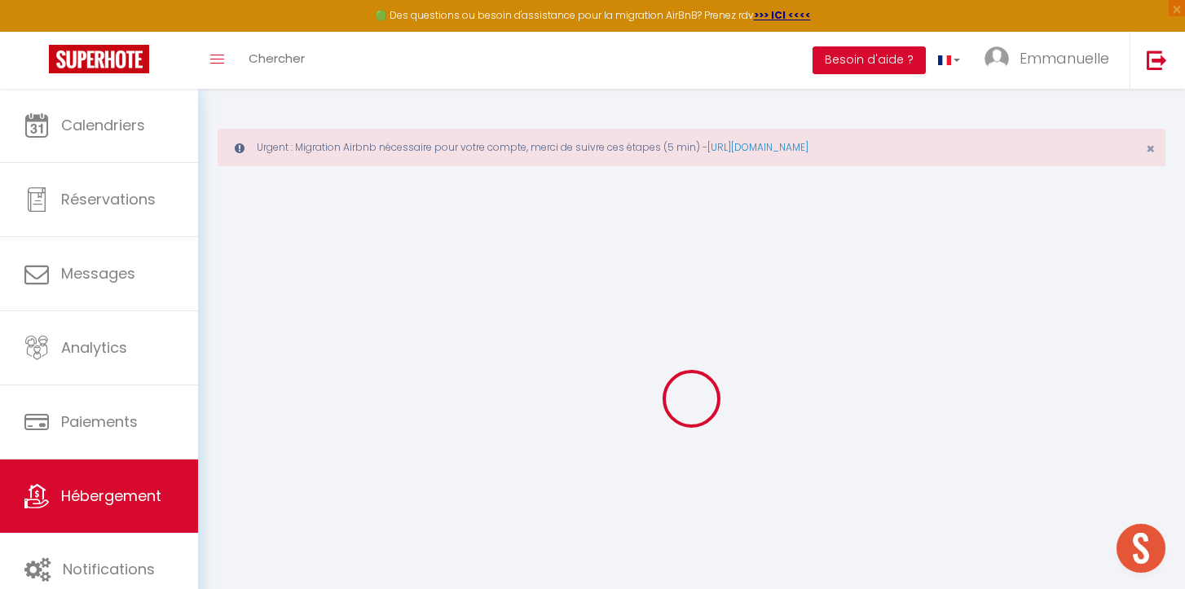
select select
checkbox input "false"
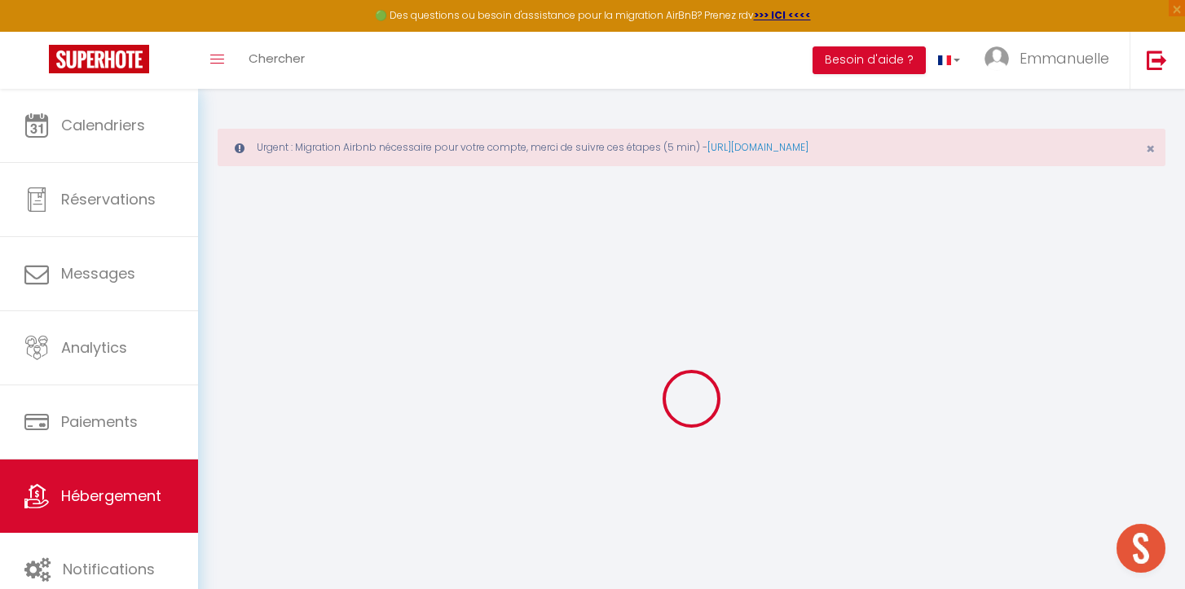
select select
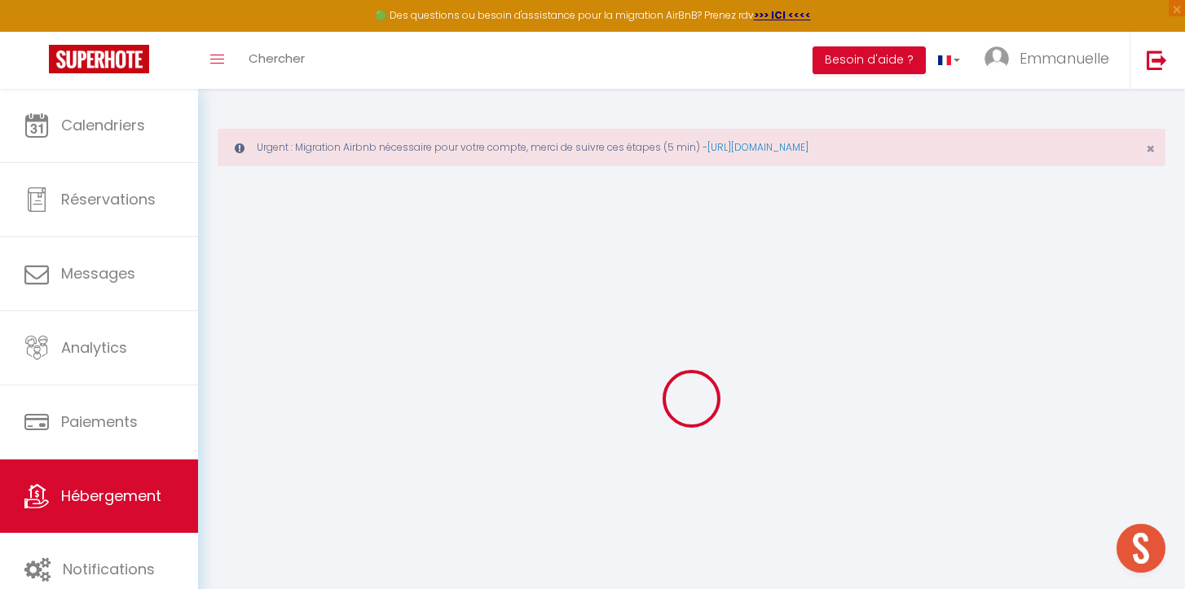
select select
checkbox input "false"
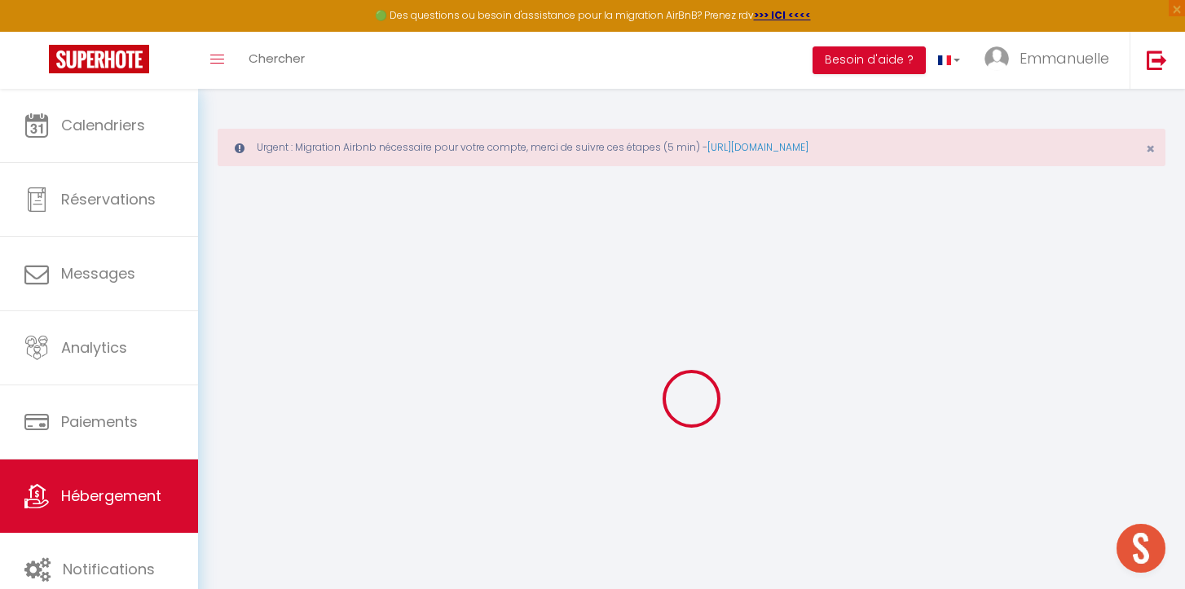
checkbox input "false"
select select
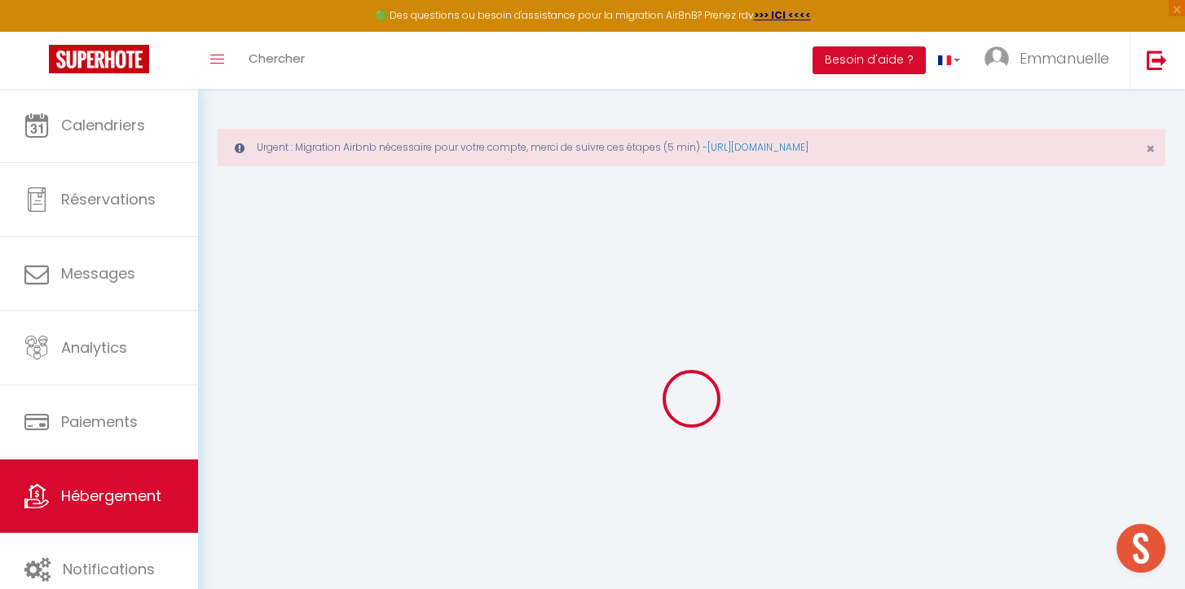
select select
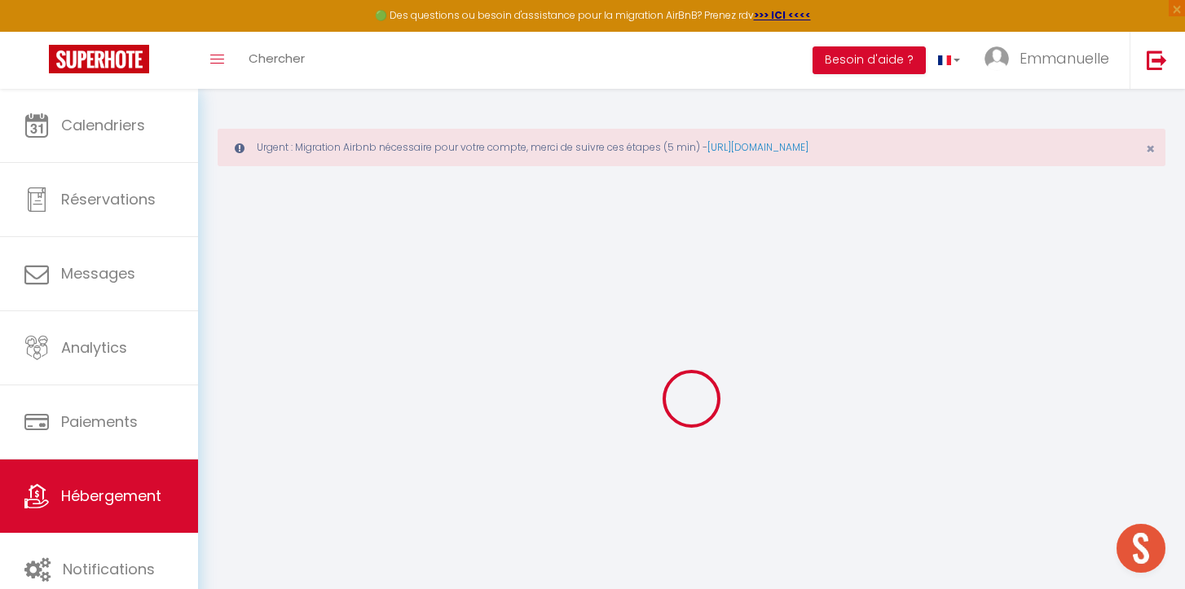
checkbox input "false"
select select
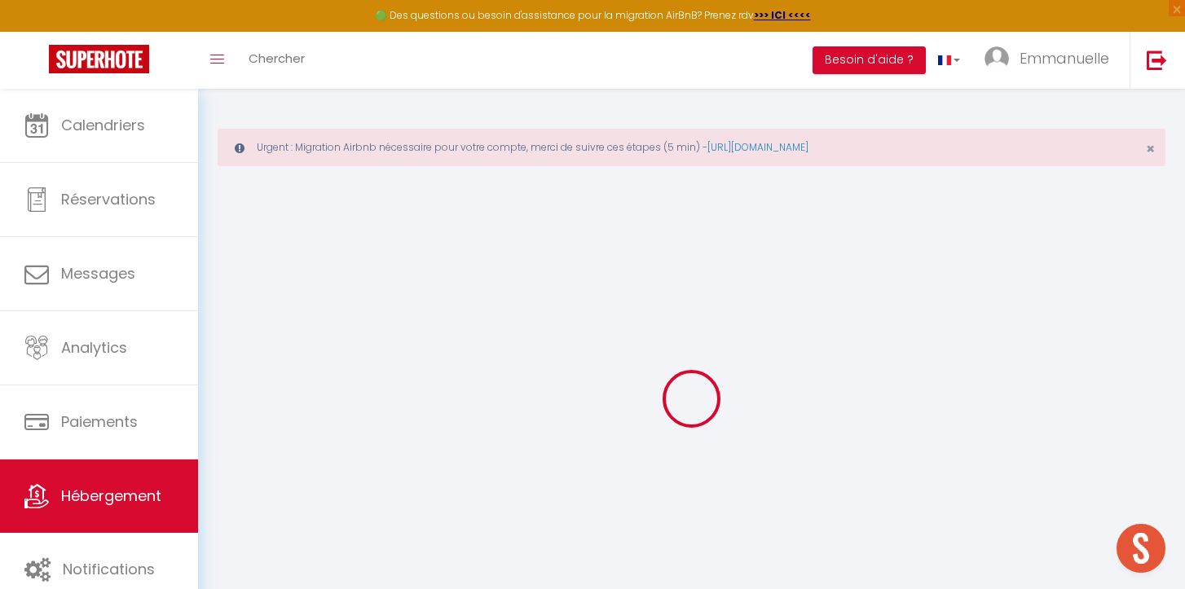
select select
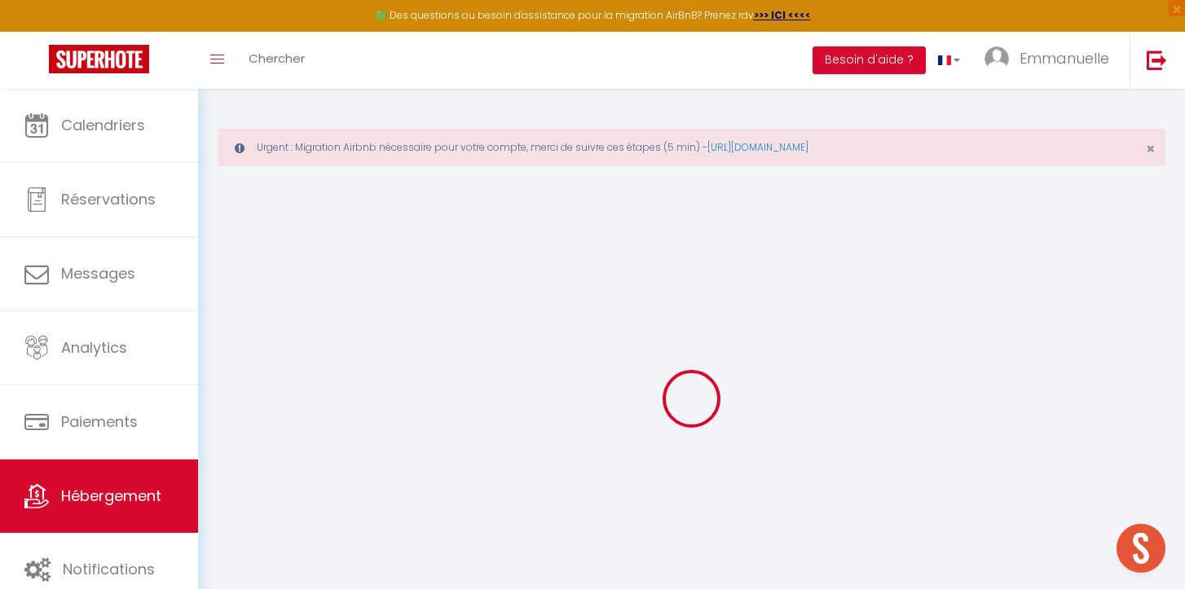
select select
checkbox input "false"
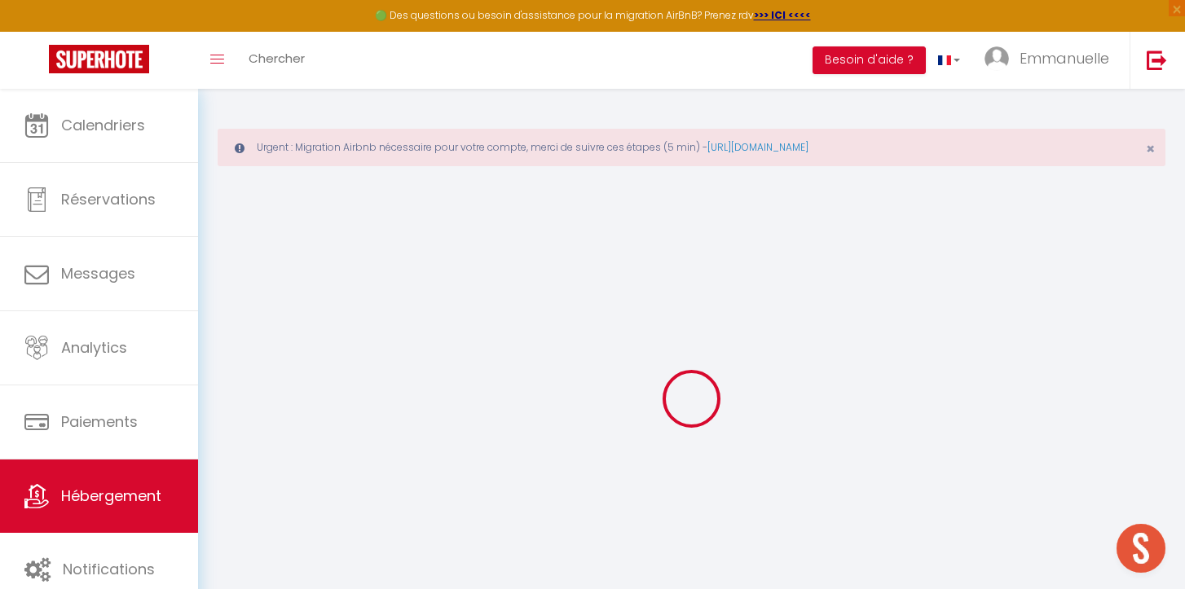
checkbox input "false"
select select
type input "RUBIS T1 Bis"
type input "[PERSON_NAME]"
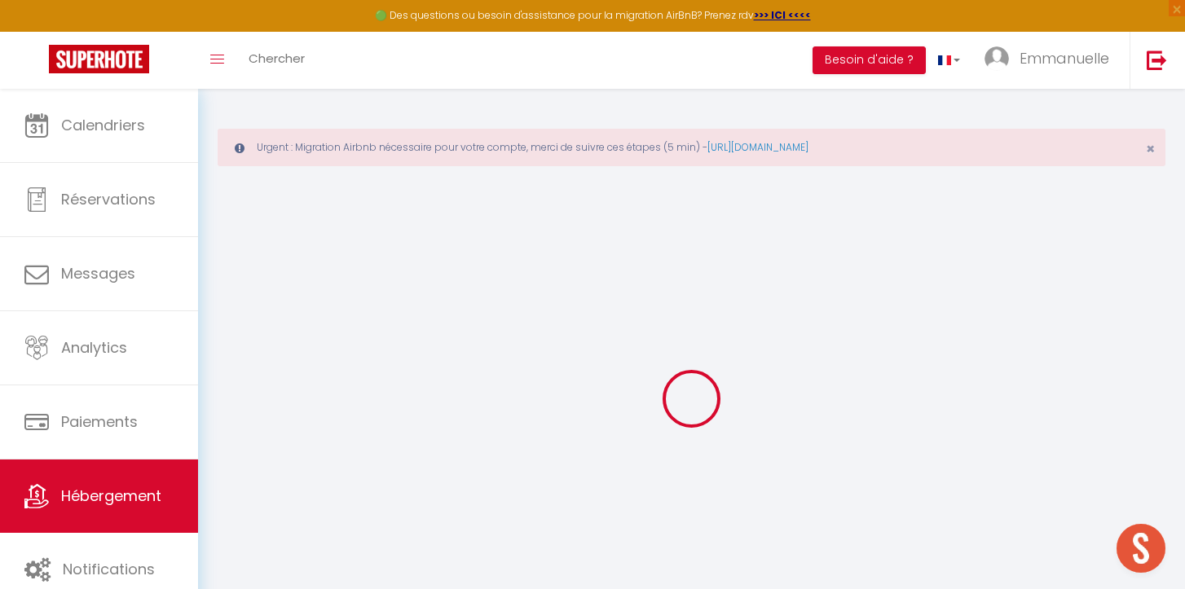
type input "BOUSQUET"
type input "[STREET_ADDRESS]"
type input "97400"
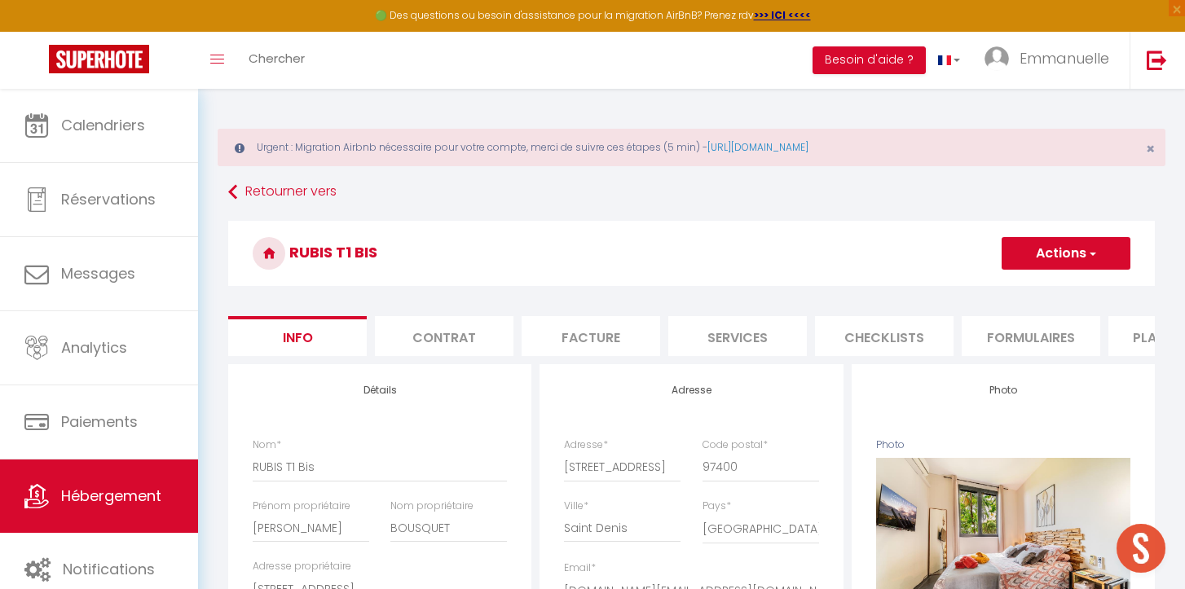
click at [1081, 253] on button "Actions" at bounding box center [1066, 253] width 129 height 33
click at [749, 355] on li "Services" at bounding box center [737, 336] width 139 height 40
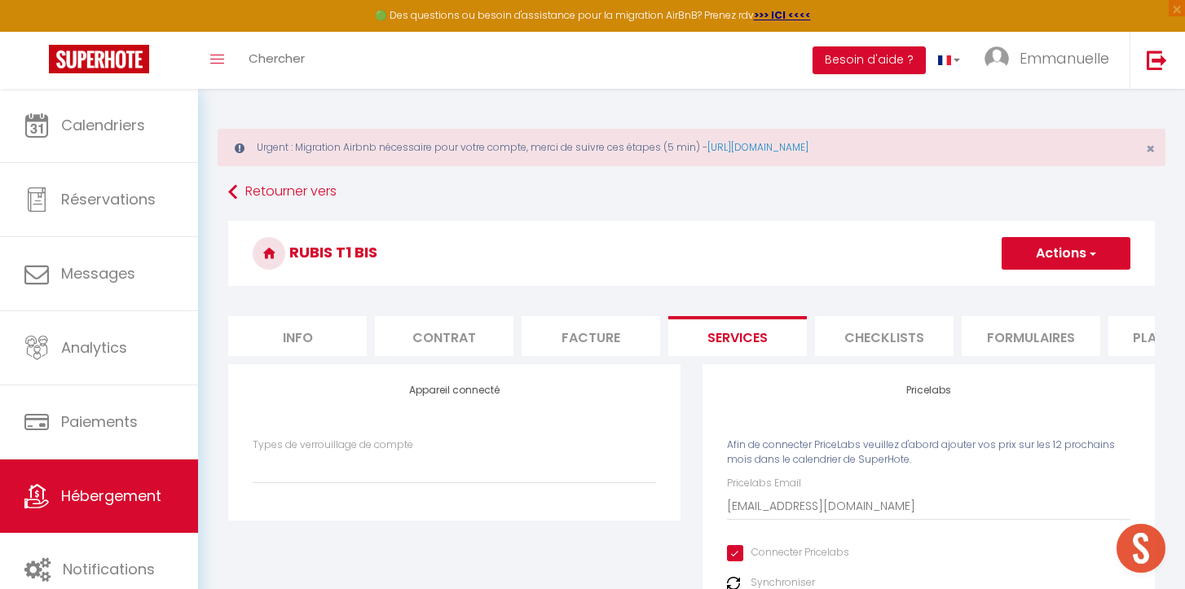
click at [758, 580] on label "Synchroniser" at bounding box center [783, 582] width 64 height 15
click at [733, 581] on img at bounding box center [733, 583] width 13 height 13
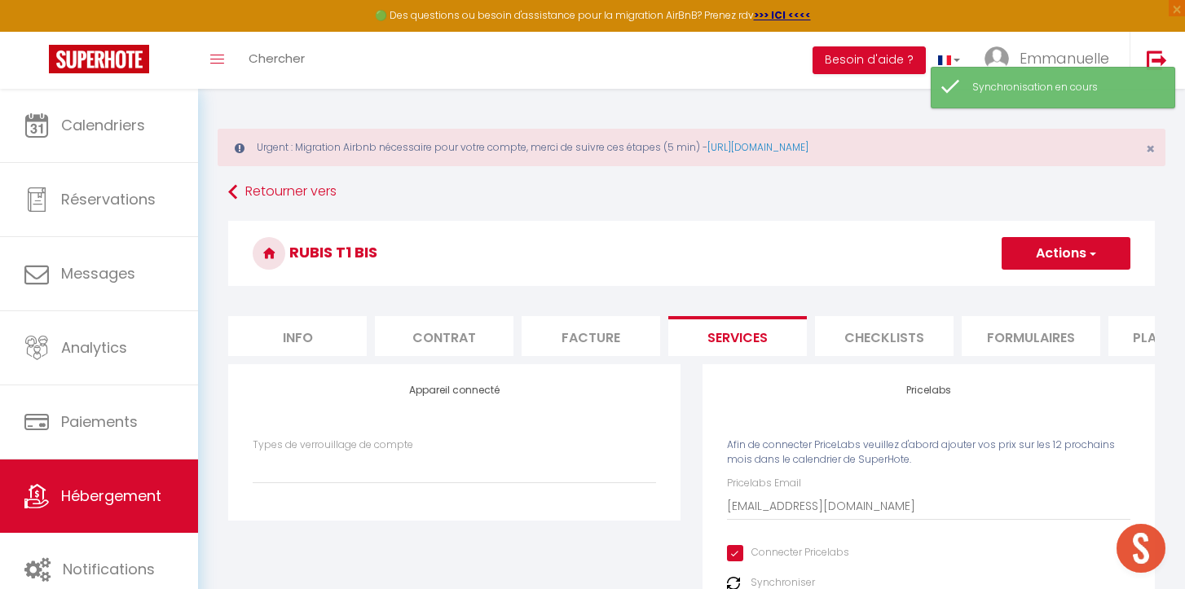
click at [733, 581] on img at bounding box center [733, 583] width 13 height 13
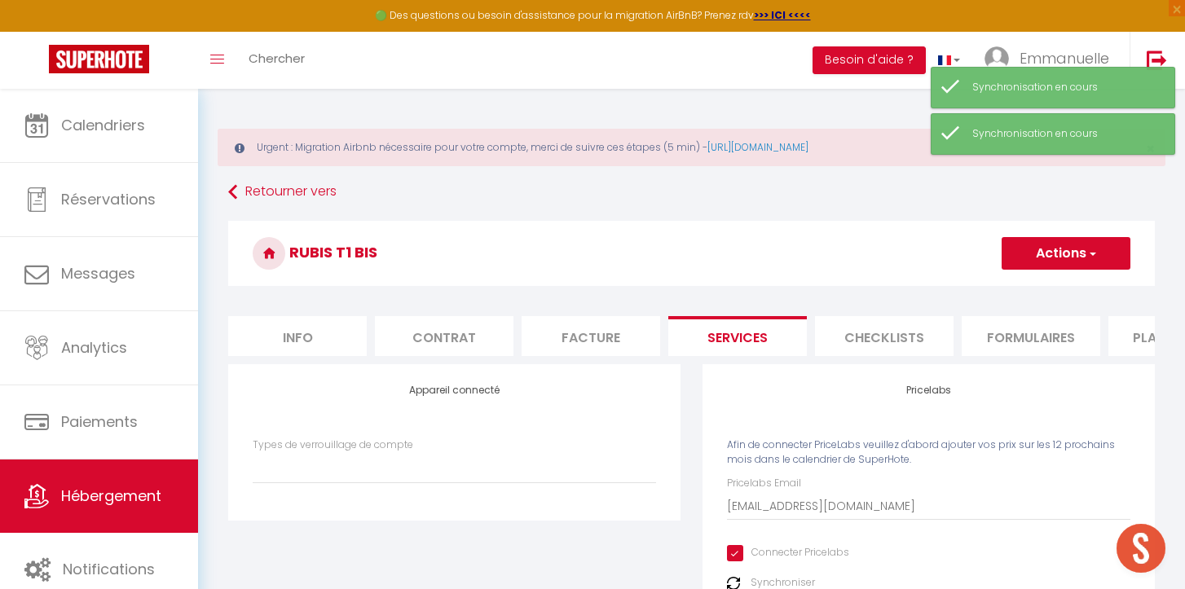
click at [1069, 250] on button "Actions" at bounding box center [1066, 253] width 129 height 33
click at [1043, 292] on link "Enregistrer" at bounding box center [1065, 289] width 129 height 21
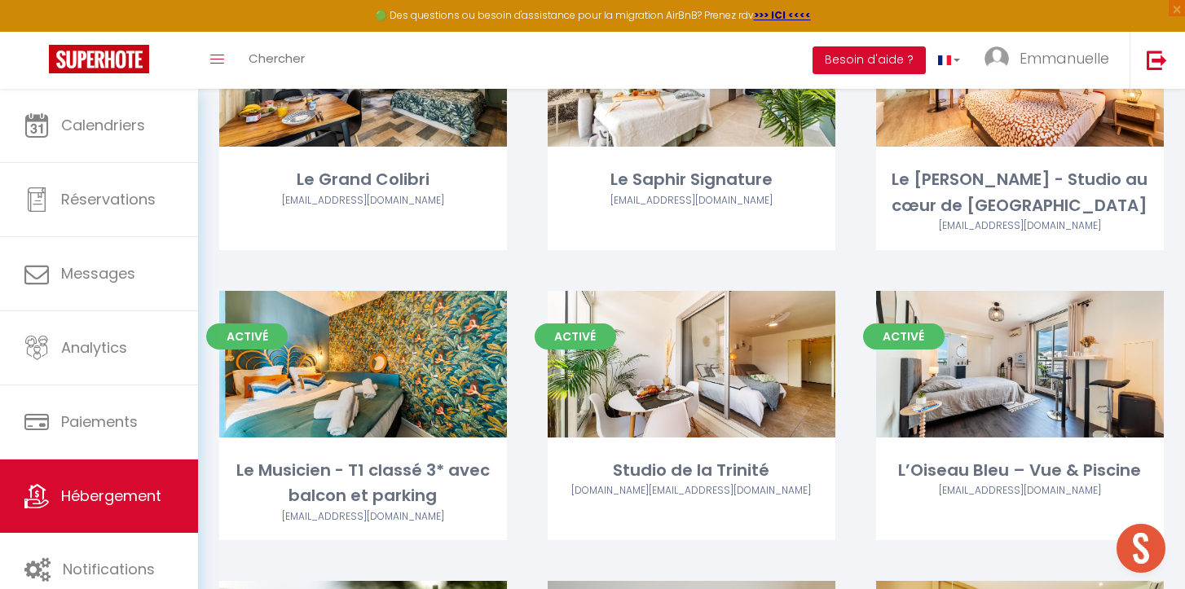
scroll to position [558, 0]
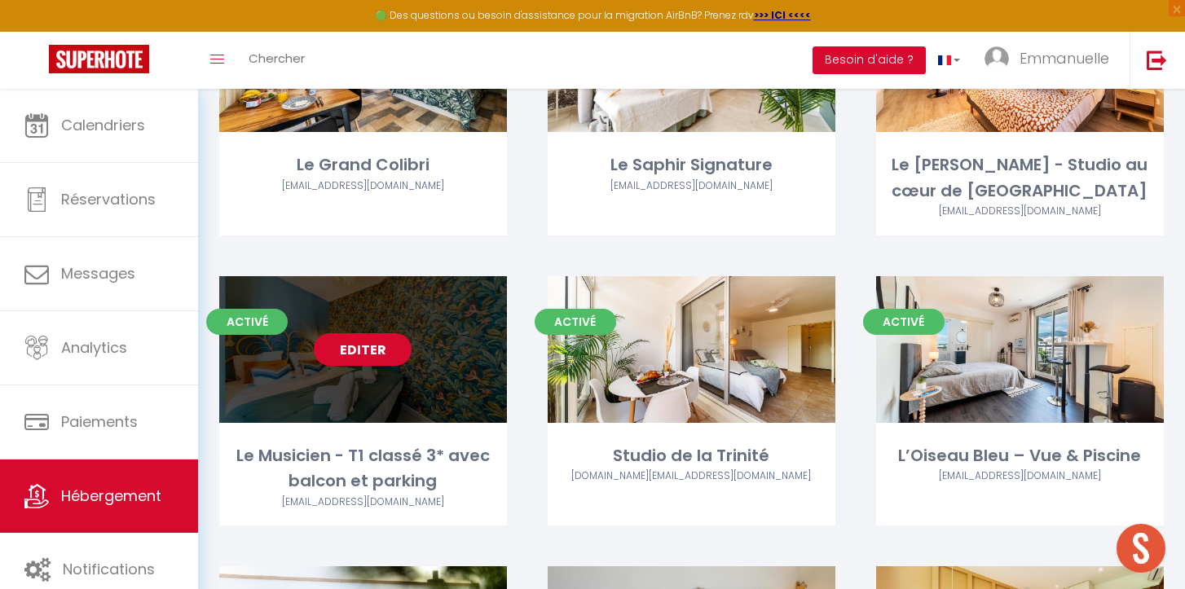
click at [360, 343] on link "Editer" at bounding box center [363, 349] width 98 height 33
click at [396, 348] on link "Editer" at bounding box center [363, 349] width 98 height 33
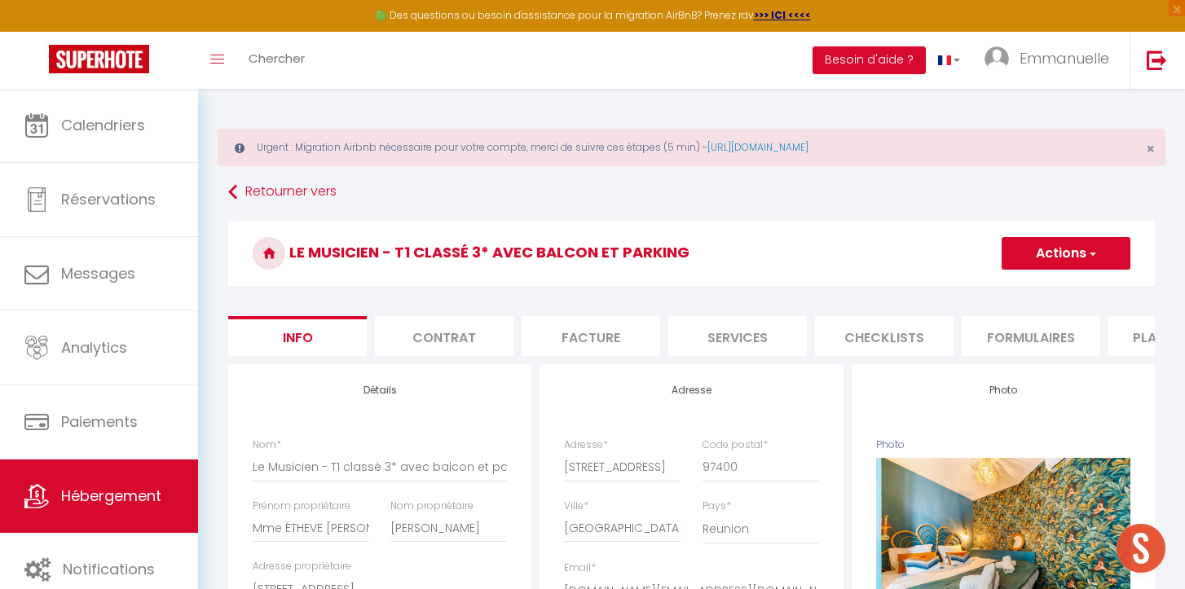
click at [1110, 335] on li "Plateformes" at bounding box center [1178, 336] width 139 height 40
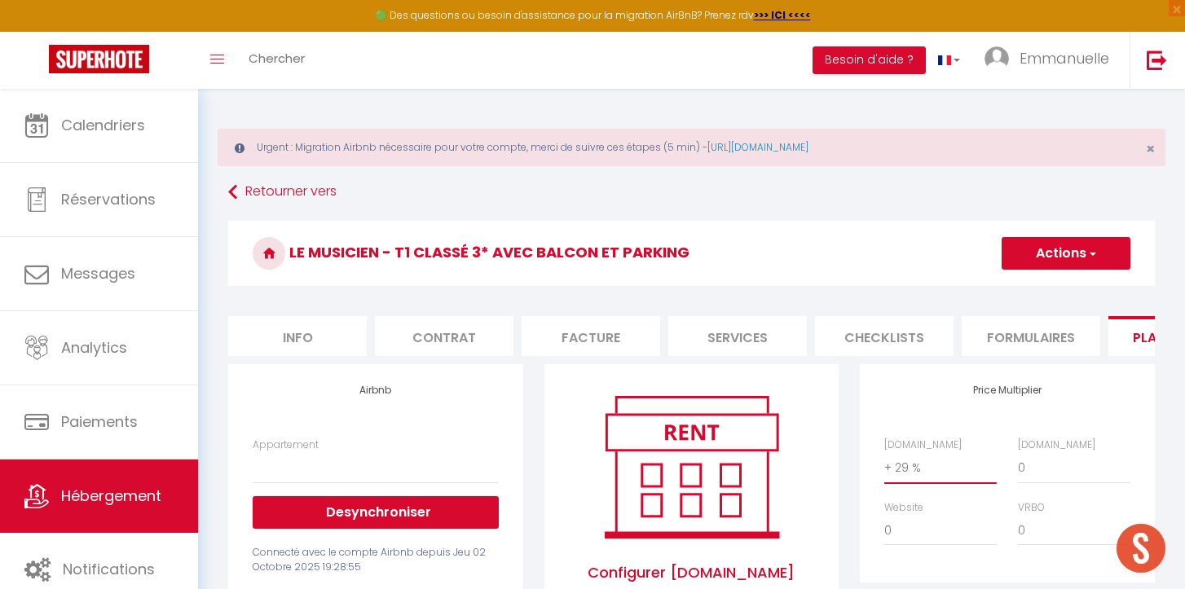
click at [907, 471] on select "0 + 1 % + 2 % + 3 % + 4 % + 5 % + 6 % + 7 % + 8 % + 9 %" at bounding box center [940, 467] width 112 height 31
click at [884, 452] on select "0 + 1 % + 2 % + 3 % + 4 % + 5 % + 6 % + 7 % + 8 % + 9 %" at bounding box center [940, 467] width 112 height 31
click at [378, 474] on select "Le Musicien - T1 classé 3* avec balcon et parking - [PERSON_NAME][EMAIL_ADDRESS…" at bounding box center [375, 467] width 245 height 31
click at [1047, 253] on button "Actions" at bounding box center [1066, 253] width 129 height 33
click at [1031, 287] on link "Enregistrer" at bounding box center [1065, 289] width 129 height 21
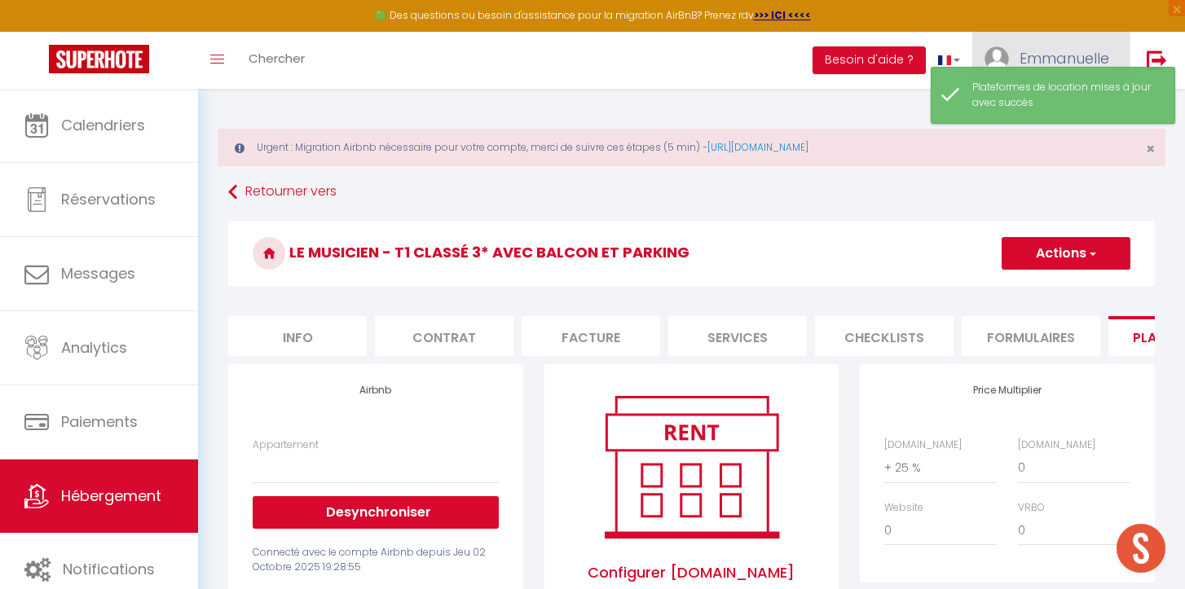
click at [1063, 53] on span "Emmanuelle" at bounding box center [1065, 58] width 90 height 20
click at [1056, 121] on div "Plateformes de location mises à jour avec succès" at bounding box center [1053, 95] width 245 height 57
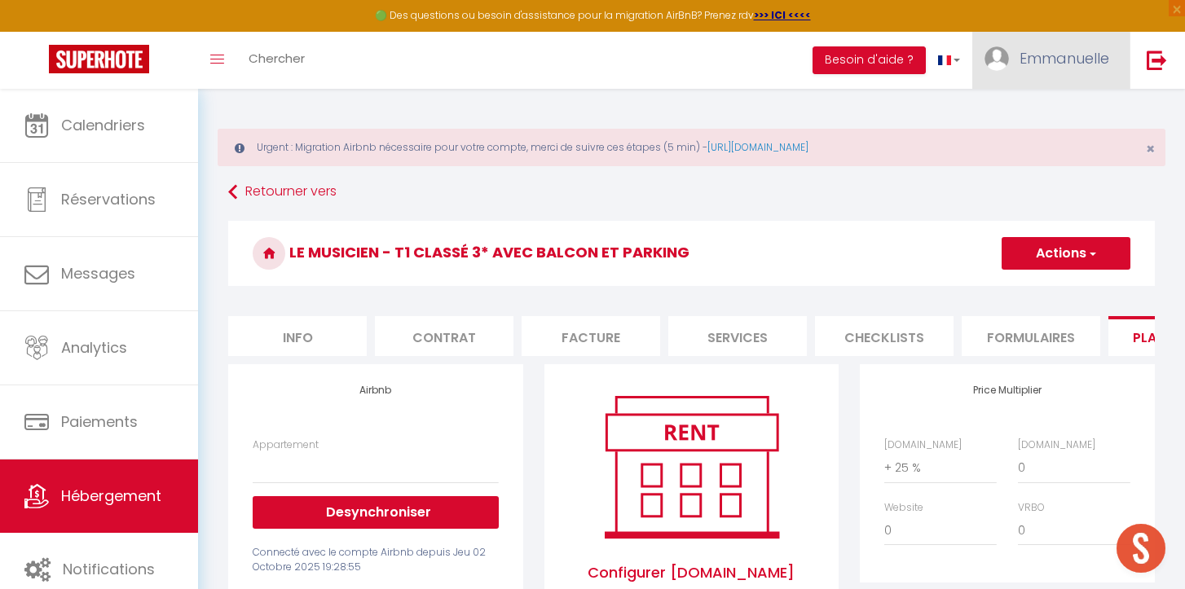
click at [1051, 59] on span "Emmanuelle" at bounding box center [1065, 58] width 90 height 20
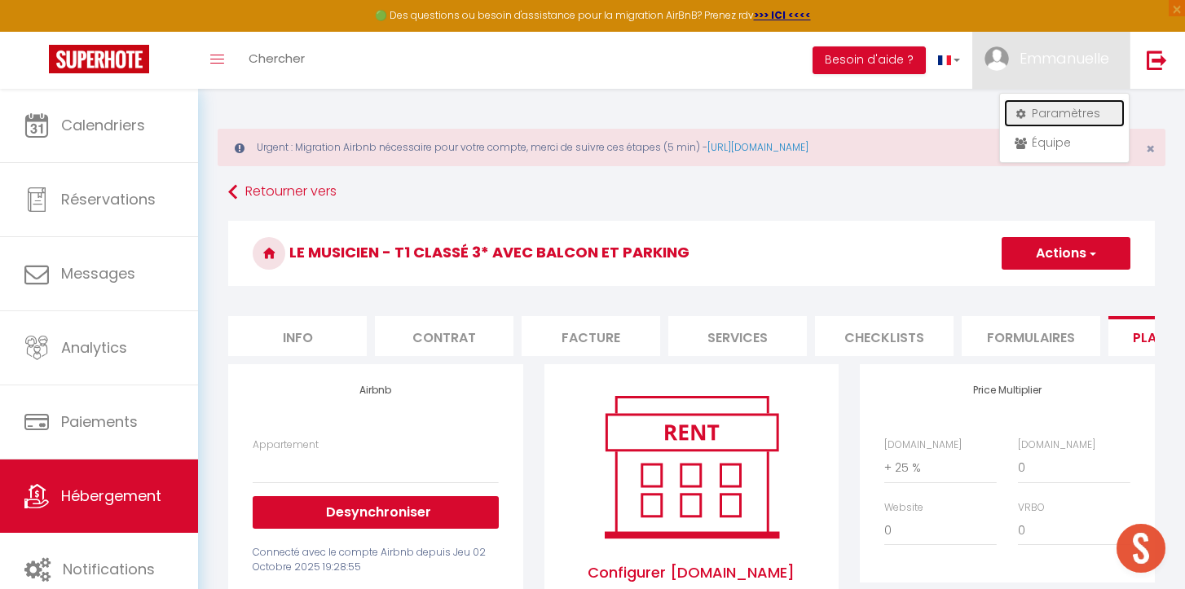
click at [1046, 111] on link "Paramètres" at bounding box center [1064, 113] width 121 height 28
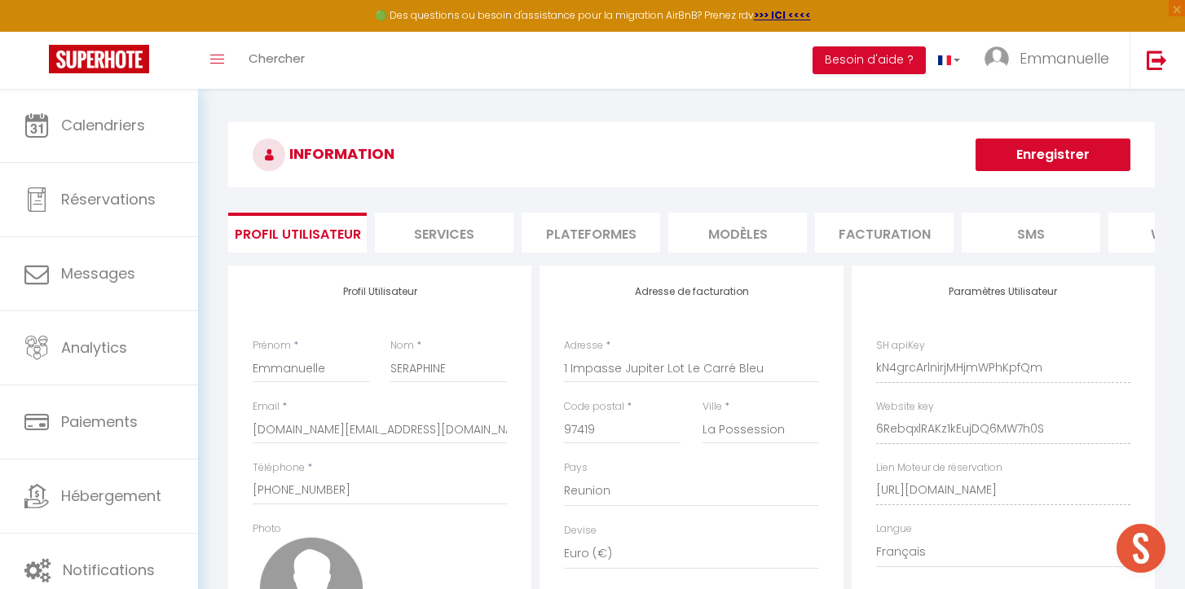
click at [597, 233] on li "Plateformes" at bounding box center [591, 233] width 139 height 40
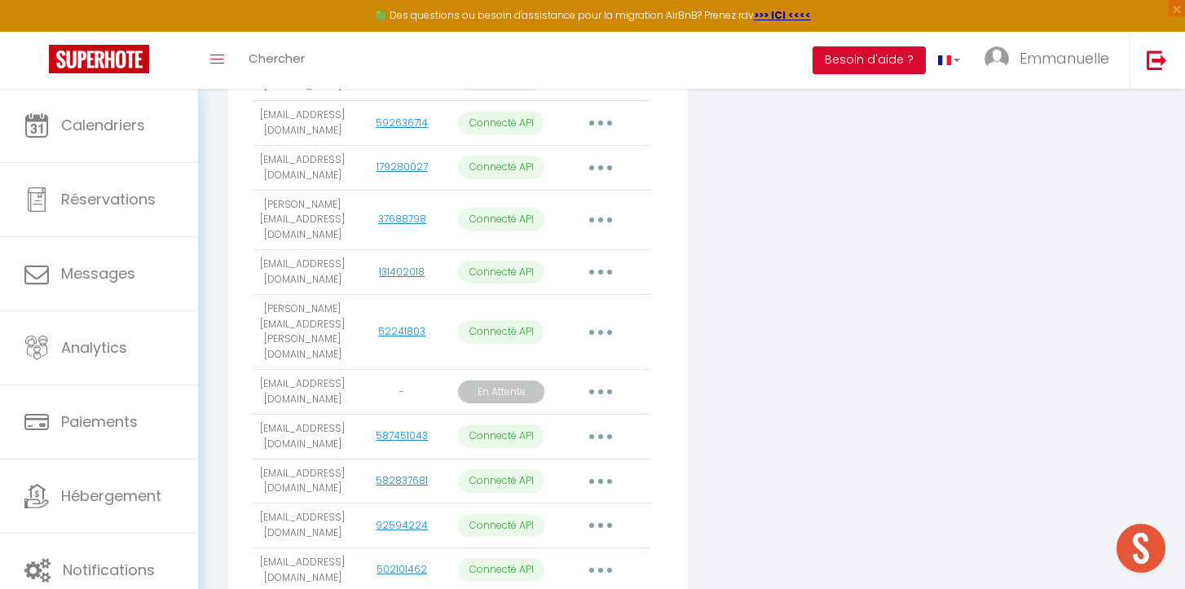
scroll to position [994, 0]
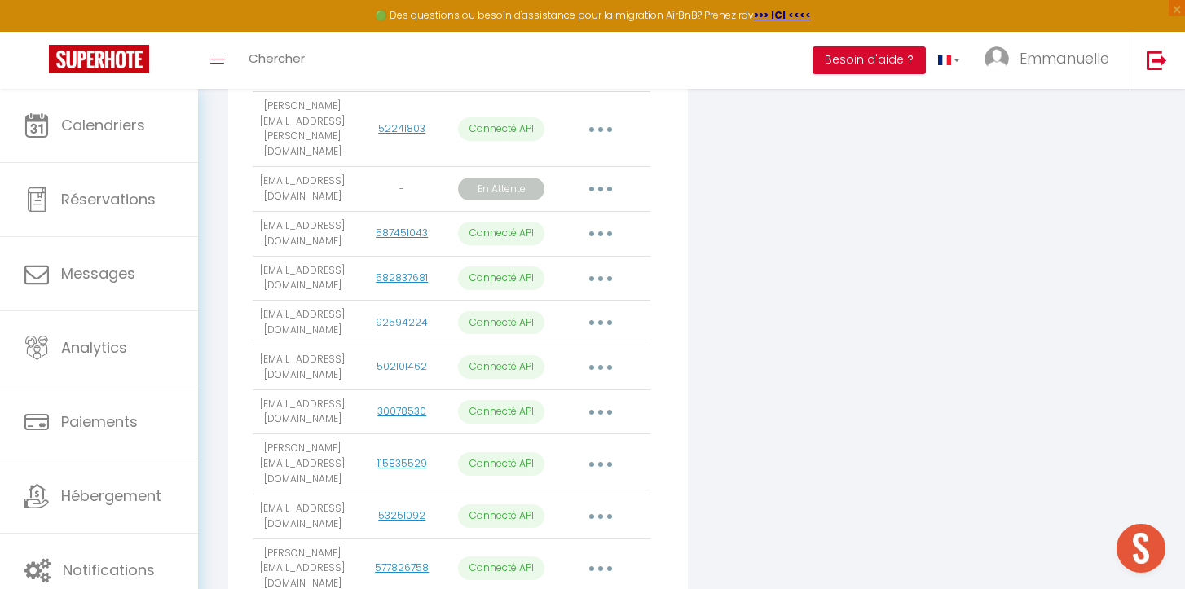
click at [613, 452] on button "button" at bounding box center [601, 465] width 46 height 26
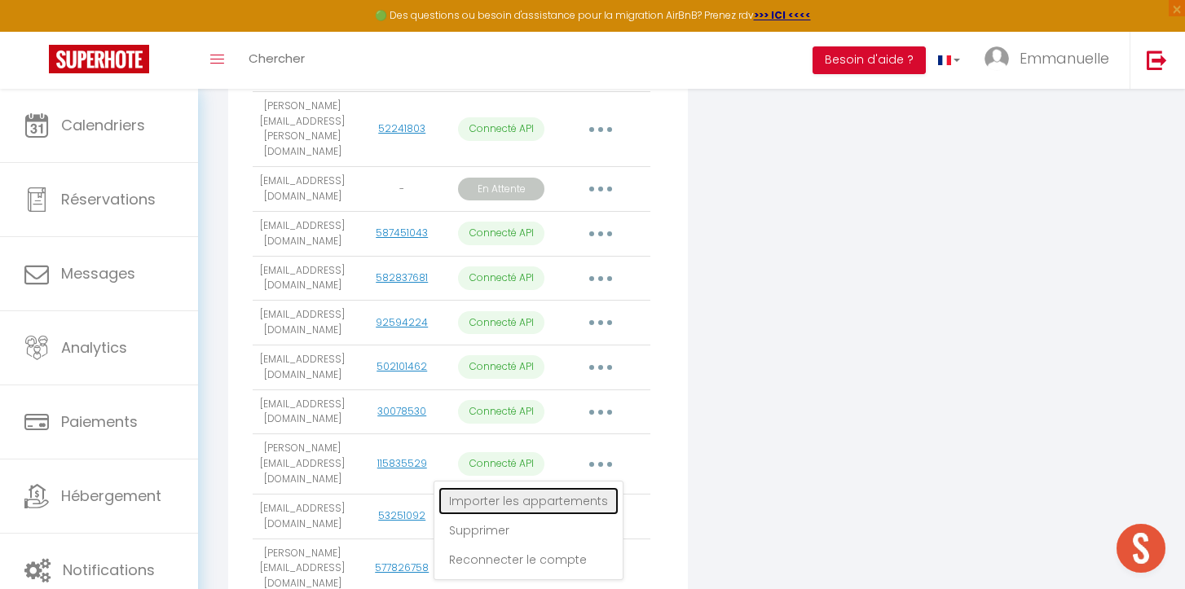
click at [540, 487] on link "Importer les appartements" at bounding box center [529, 501] width 180 height 28
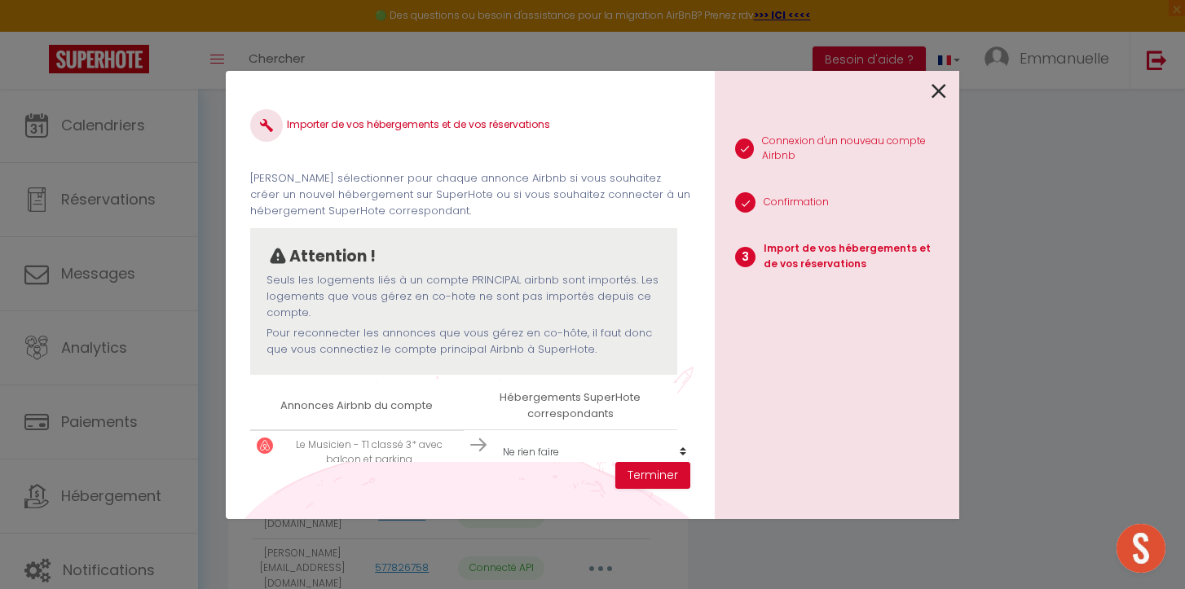
click at [585, 453] on div "Importer de vos hébergements et de vos réservations [PERSON_NAME] sélectionner …" at bounding box center [470, 278] width 440 height 367
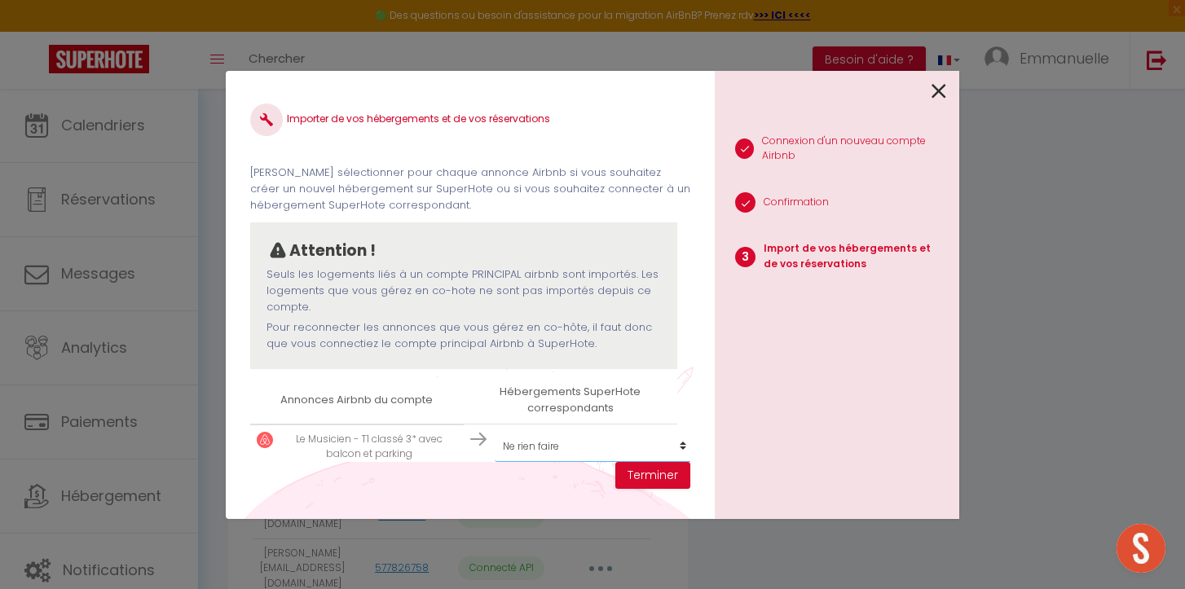
click at [495, 431] on select "Créer un nouvel hébergement Ne rien faire L'EVASION TROPICALE RUBIS T1 Bis Le T…" at bounding box center [595, 446] width 201 height 31
click at [670, 473] on button "Terminer" at bounding box center [652, 476] width 75 height 28
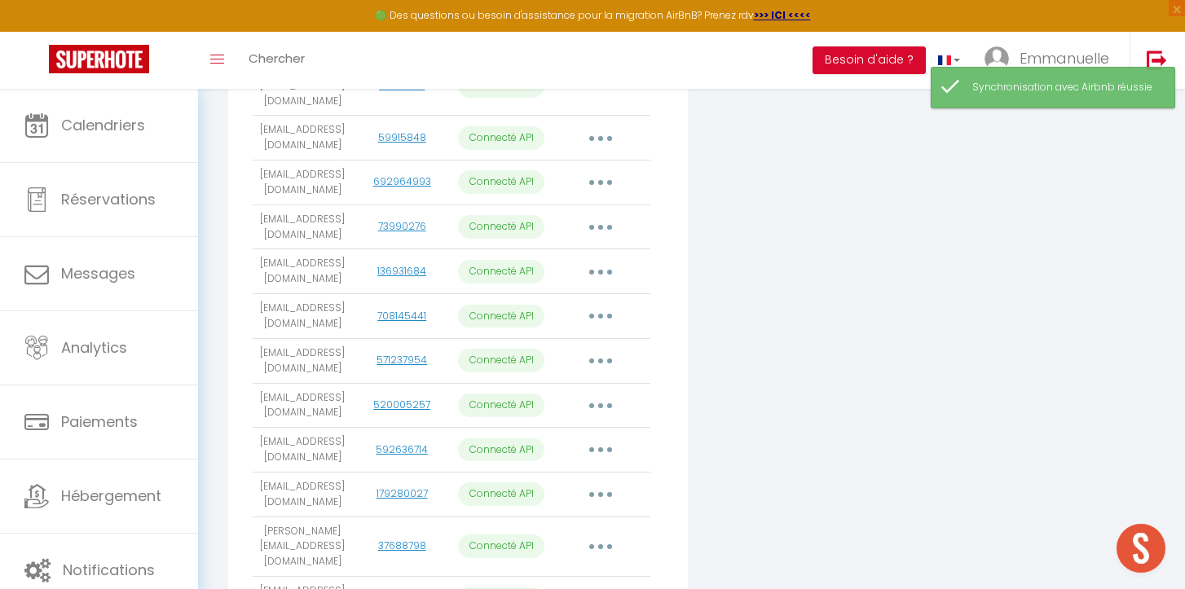
scroll to position [0, 0]
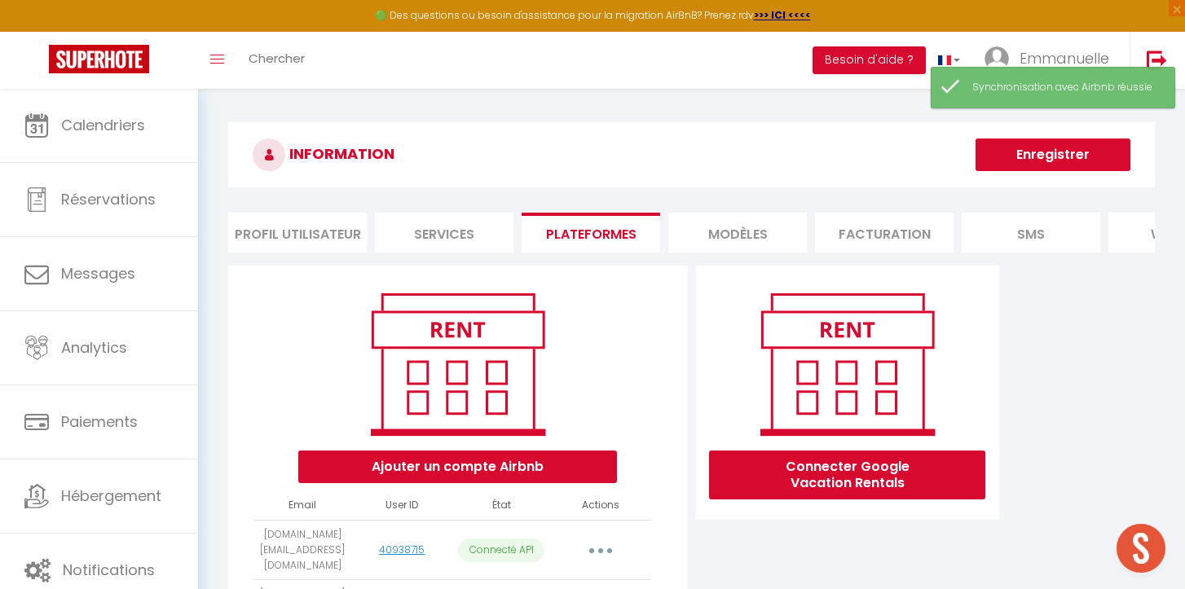
click at [1098, 141] on button "Enregistrer" at bounding box center [1053, 155] width 155 height 33
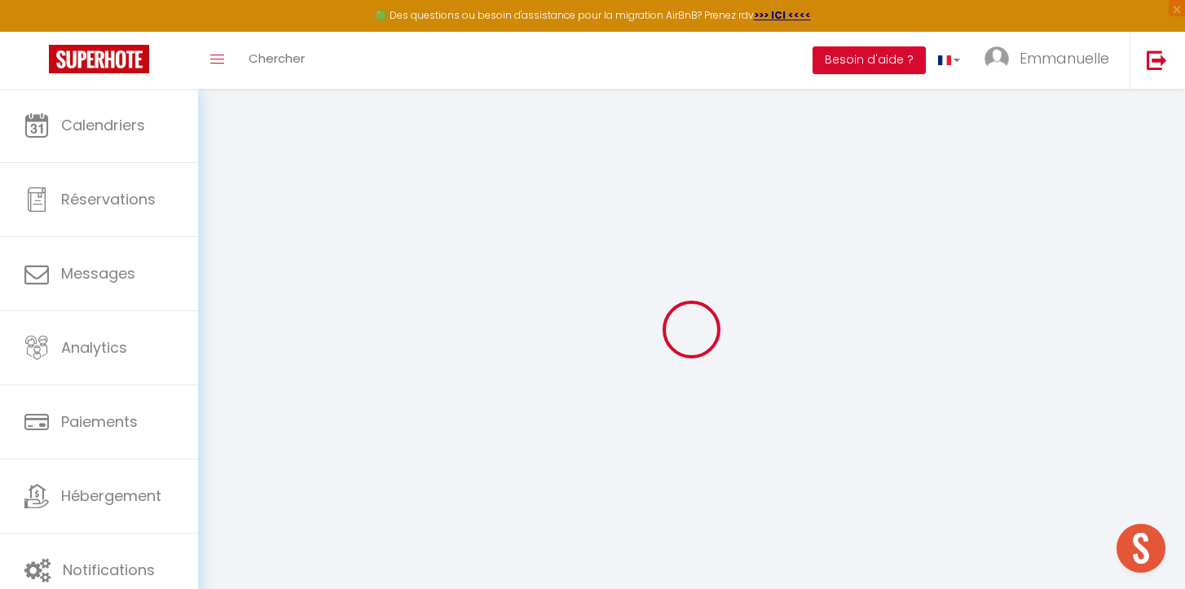
scroll to position [3, 0]
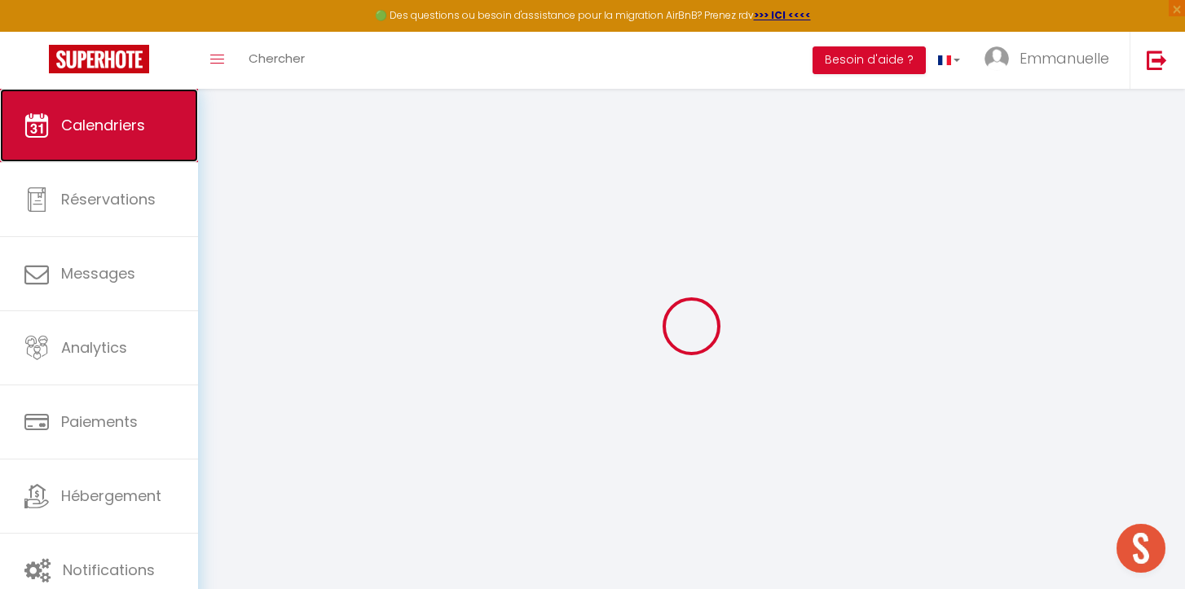
click at [137, 120] on span "Calendriers" at bounding box center [103, 125] width 84 height 20
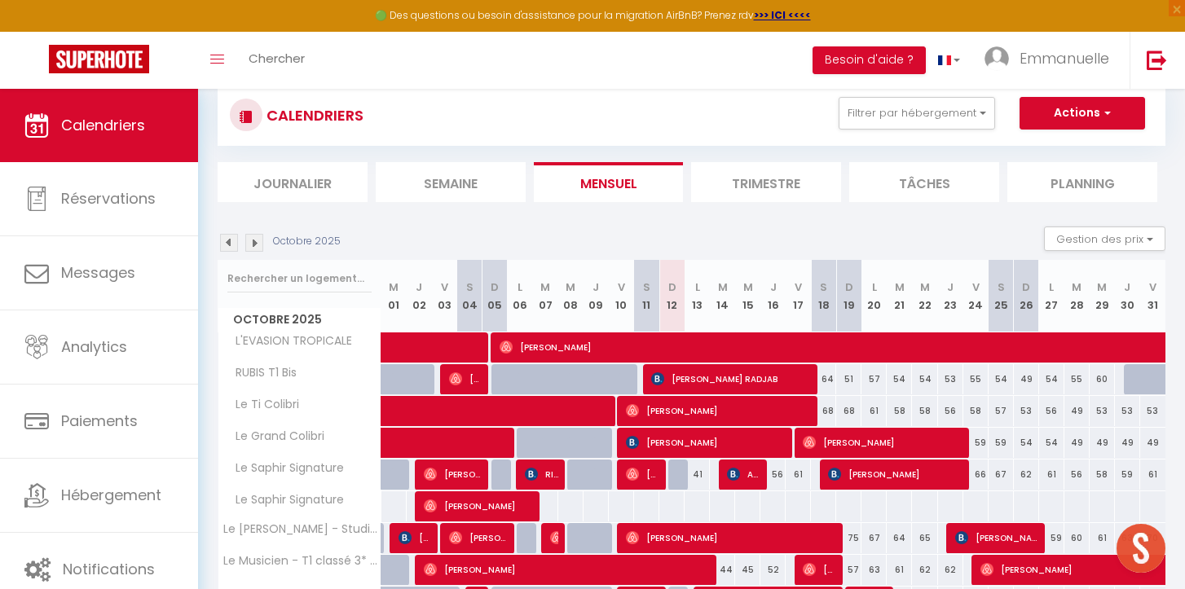
scroll to position [112, 0]
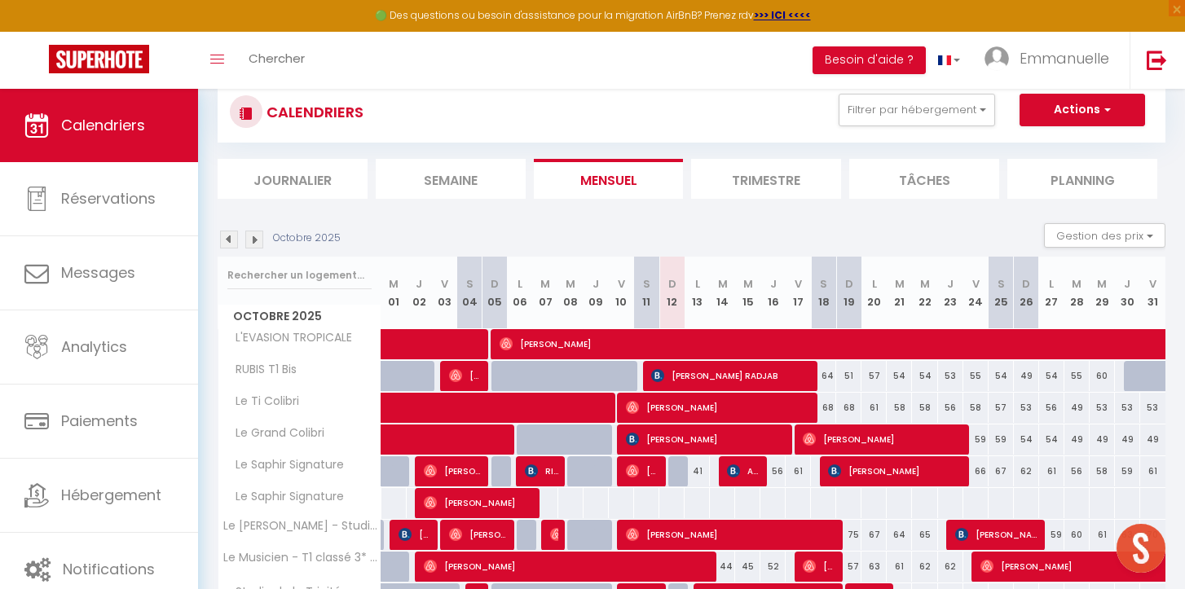
click at [255, 237] on img at bounding box center [254, 240] width 18 height 18
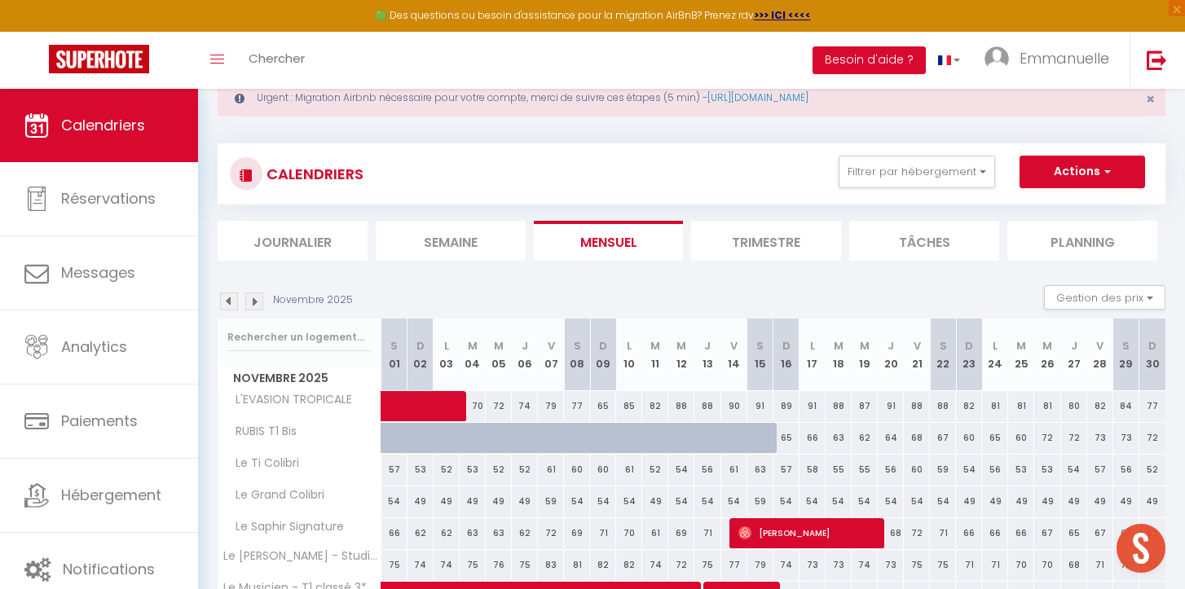
scroll to position [47, 0]
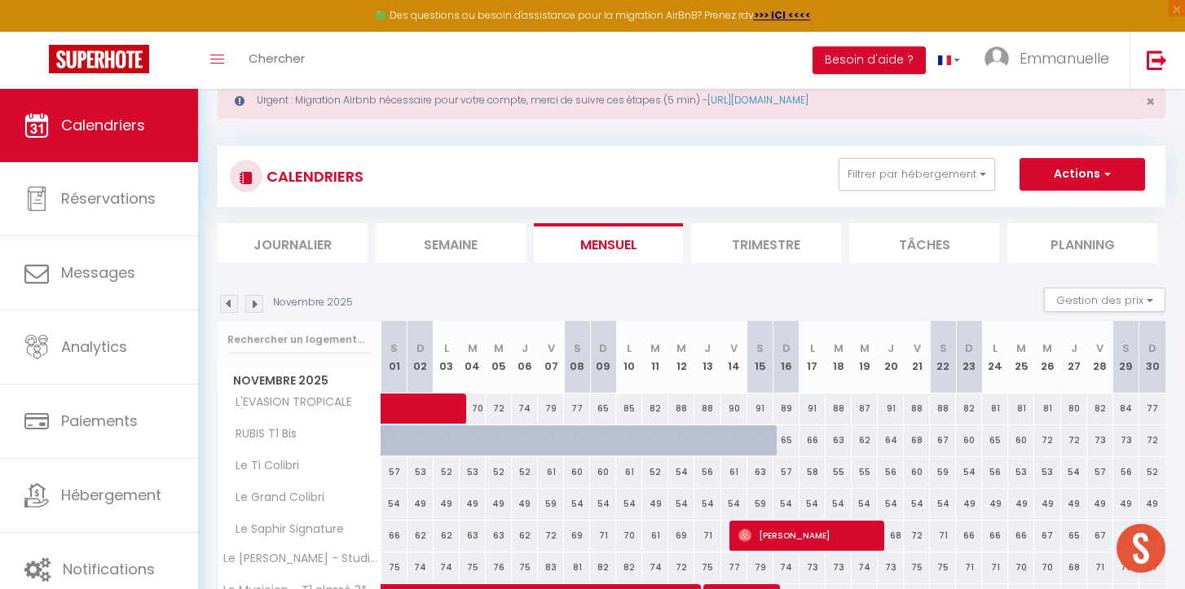
click at [256, 298] on img at bounding box center [254, 304] width 18 height 18
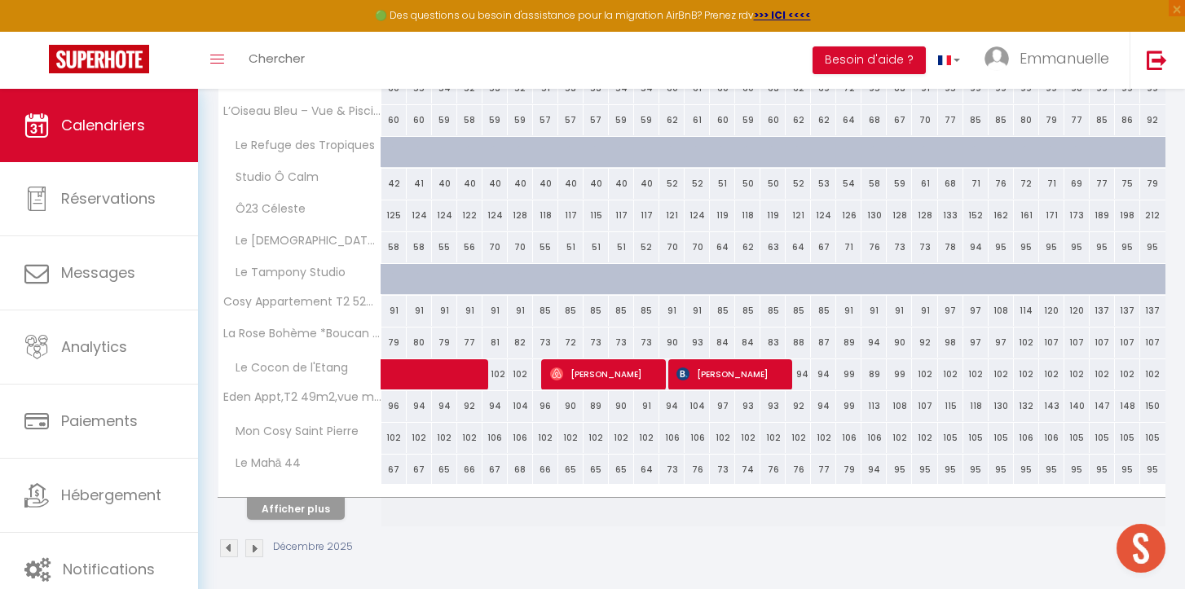
scroll to position [594, 0]
